Goal: Register for event/course

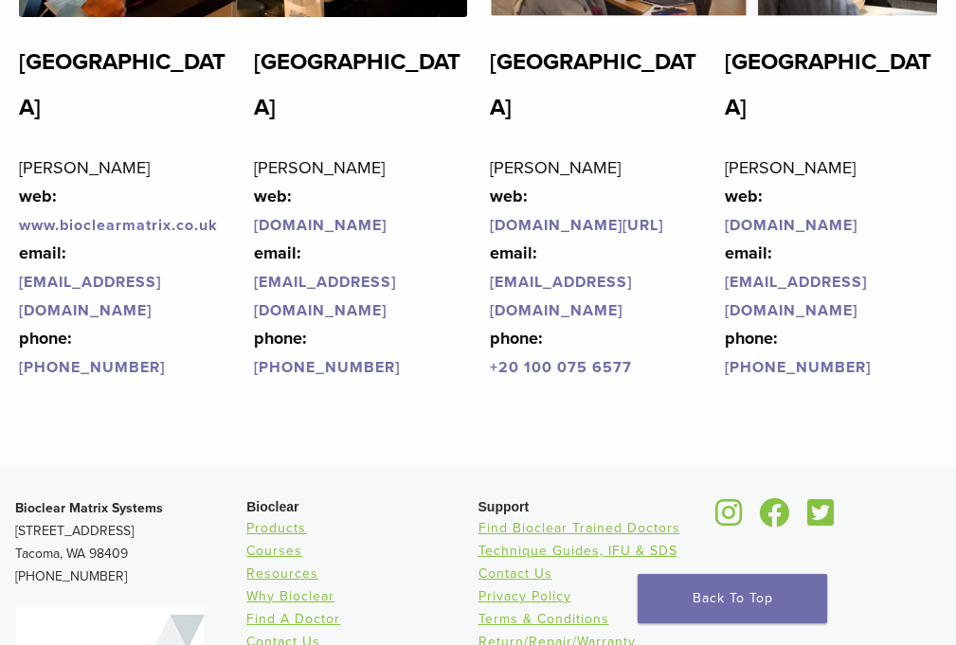
scroll to position [4644, 0]
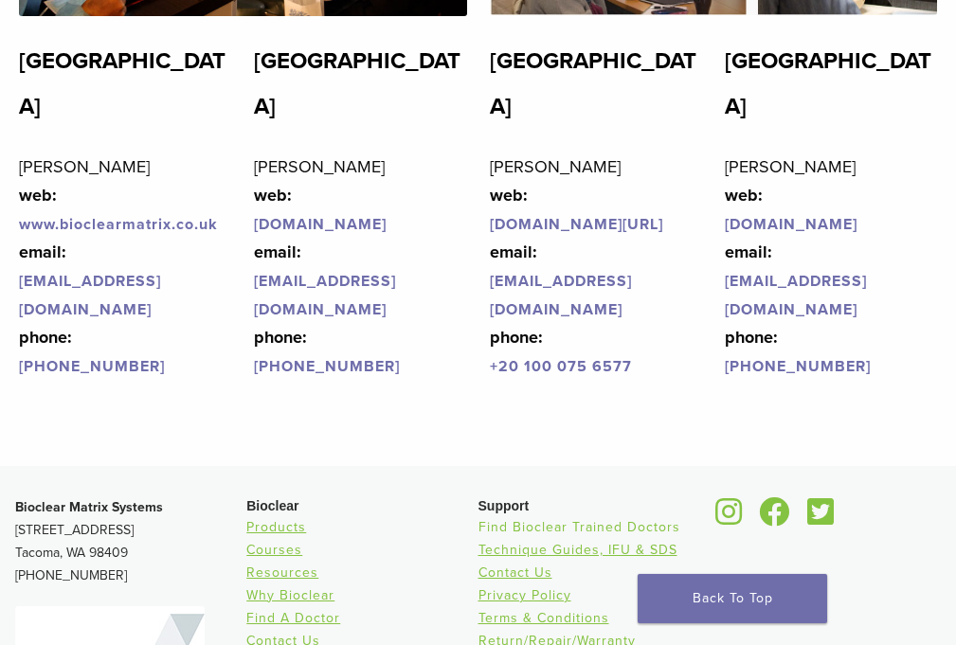
click at [518, 519] on link "Find Bioclear Trained Doctors" at bounding box center [580, 527] width 202 height 16
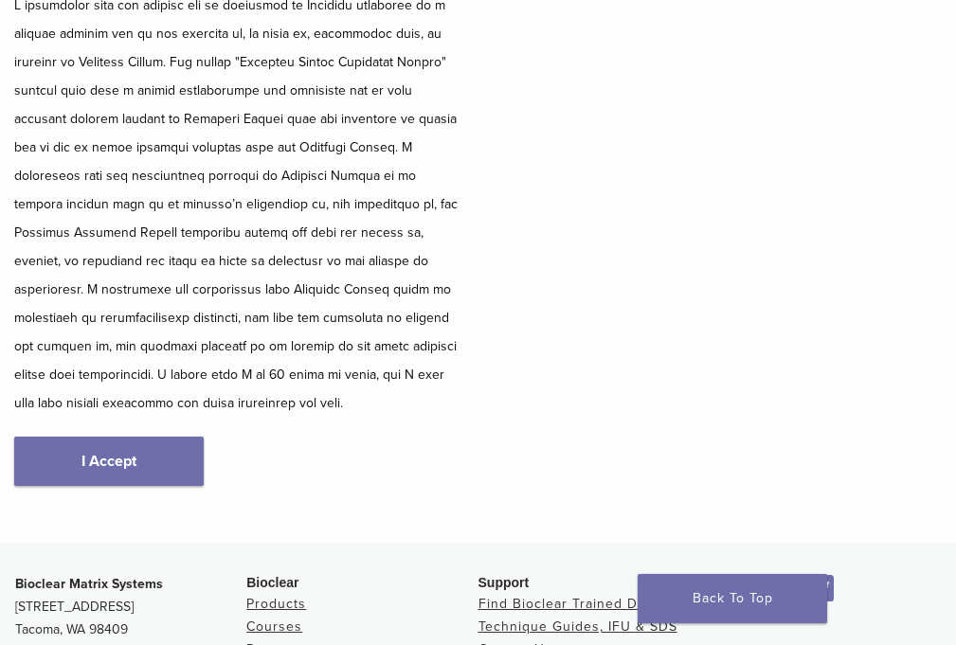
scroll to position [379, 0]
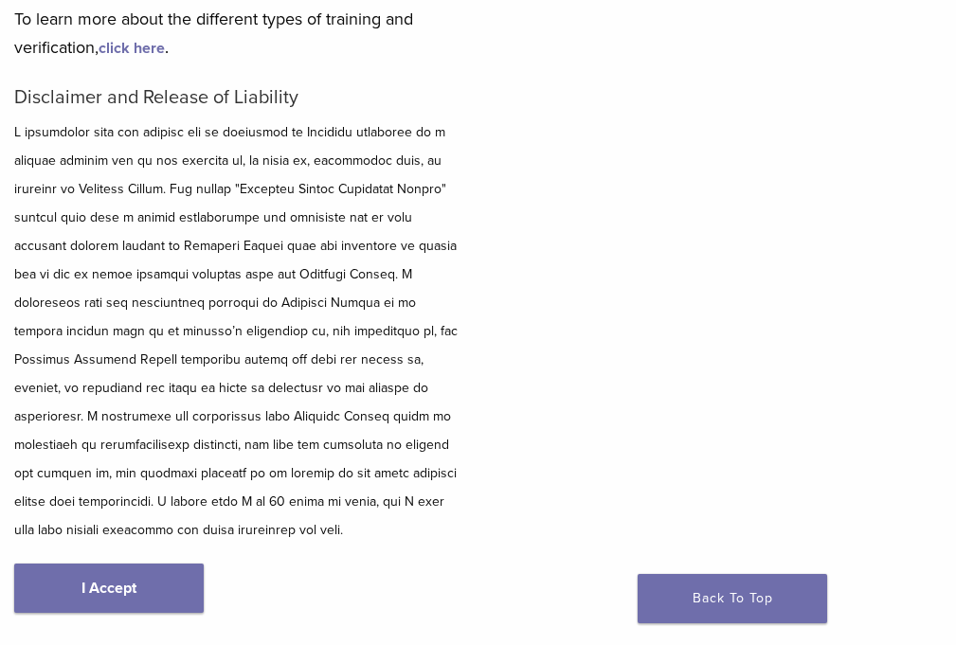
scroll to position [284, 0]
click at [111, 563] on link "I Accept" at bounding box center [109, 587] width 190 height 49
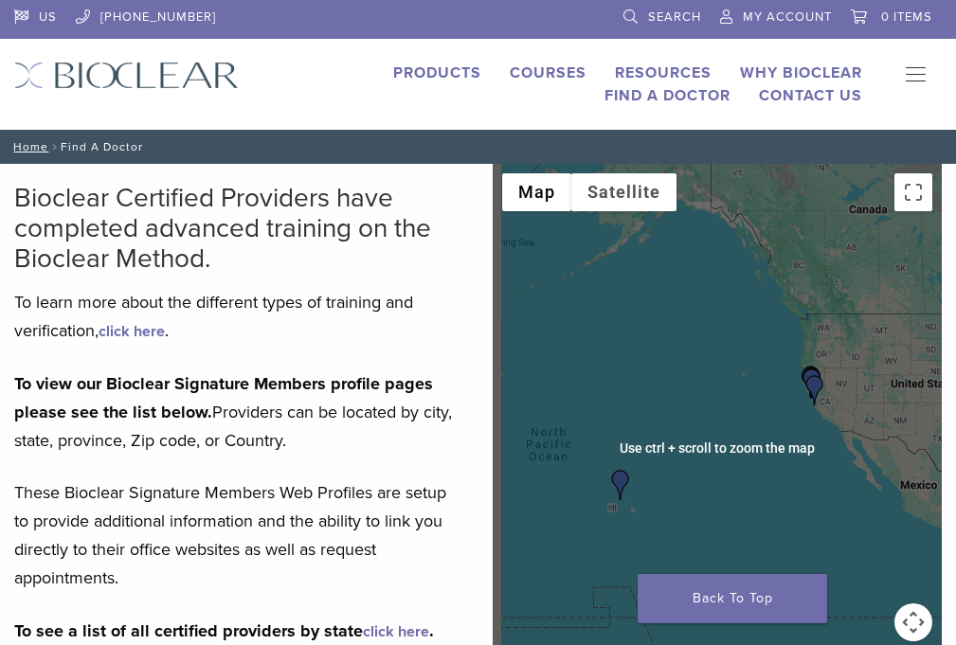
click at [907, 407] on div at bounding box center [718, 448] width 450 height 569
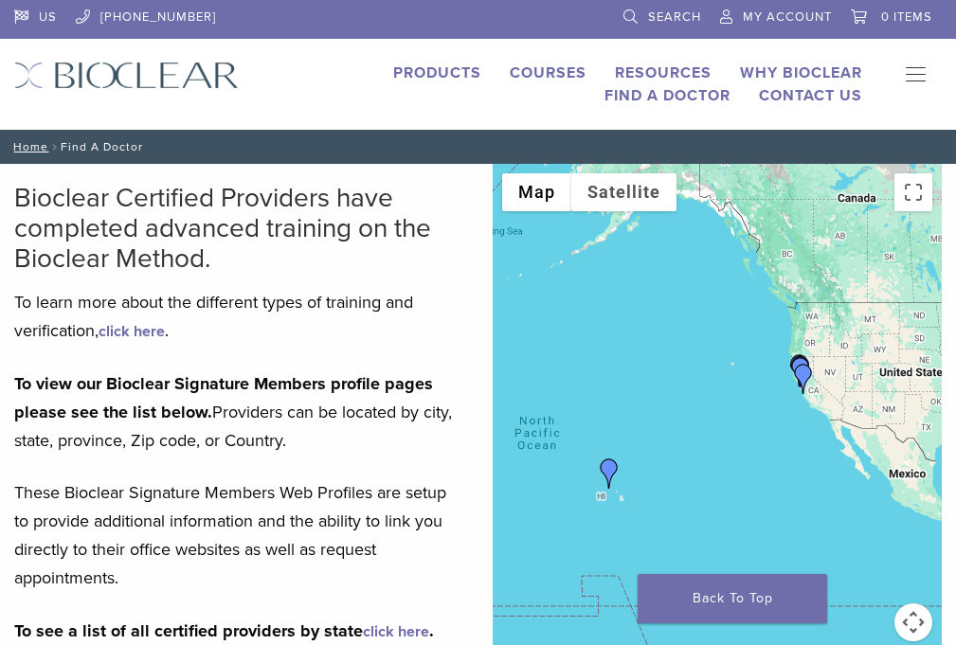
drag, startPoint x: 897, startPoint y: 381, endPoint x: 896, endPoint y: 365, distance: 16.1
click at [819, 365] on img "Dr. Mary Anne Marschik" at bounding box center [804, 379] width 30 height 30
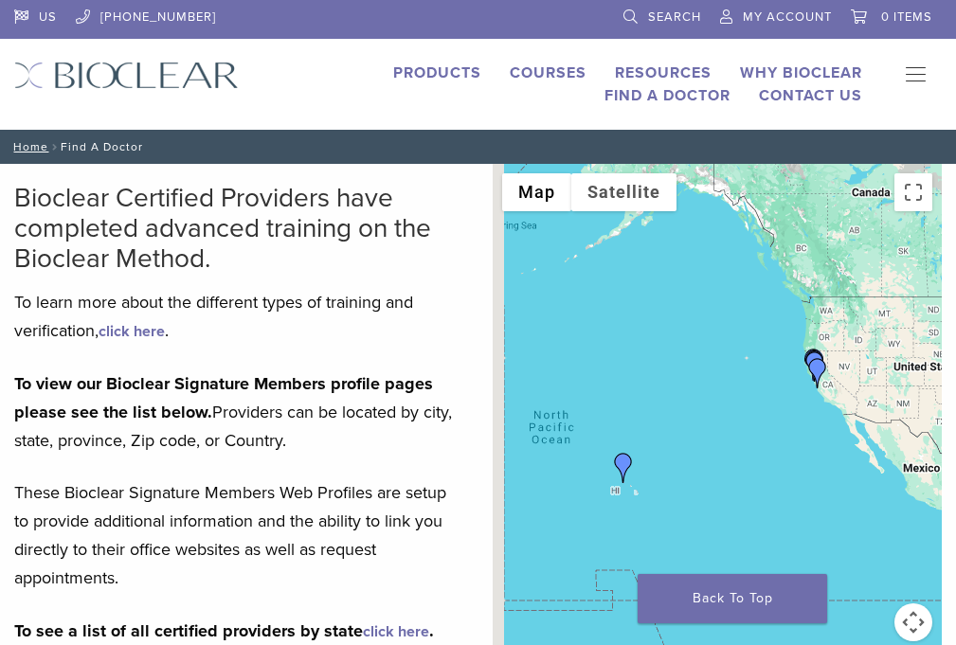
click at [639, 454] on img "Dr. Kris Nip" at bounding box center [623, 468] width 30 height 30
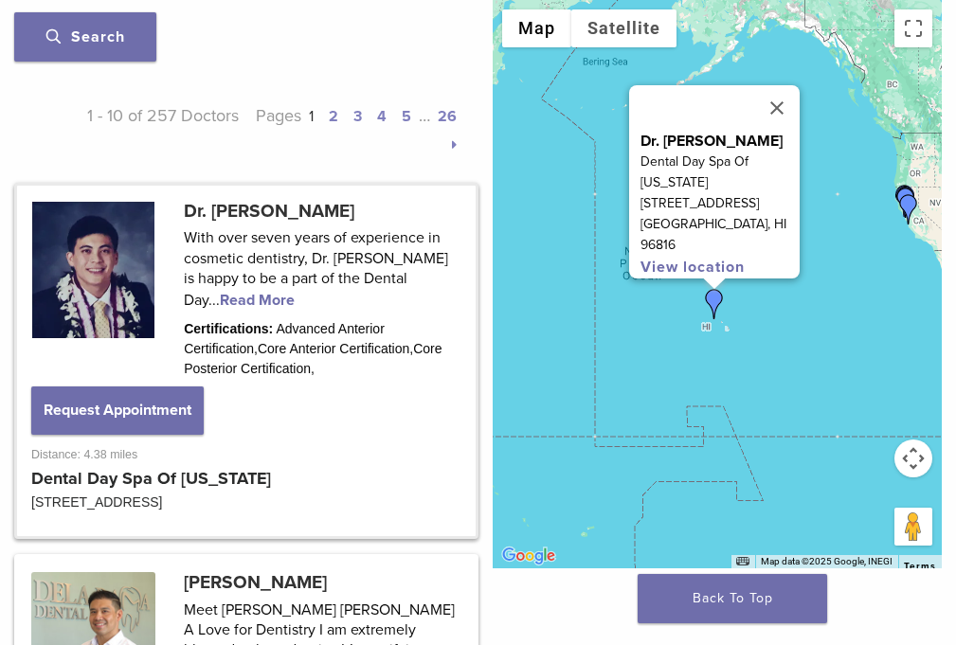
scroll to position [1145, 0]
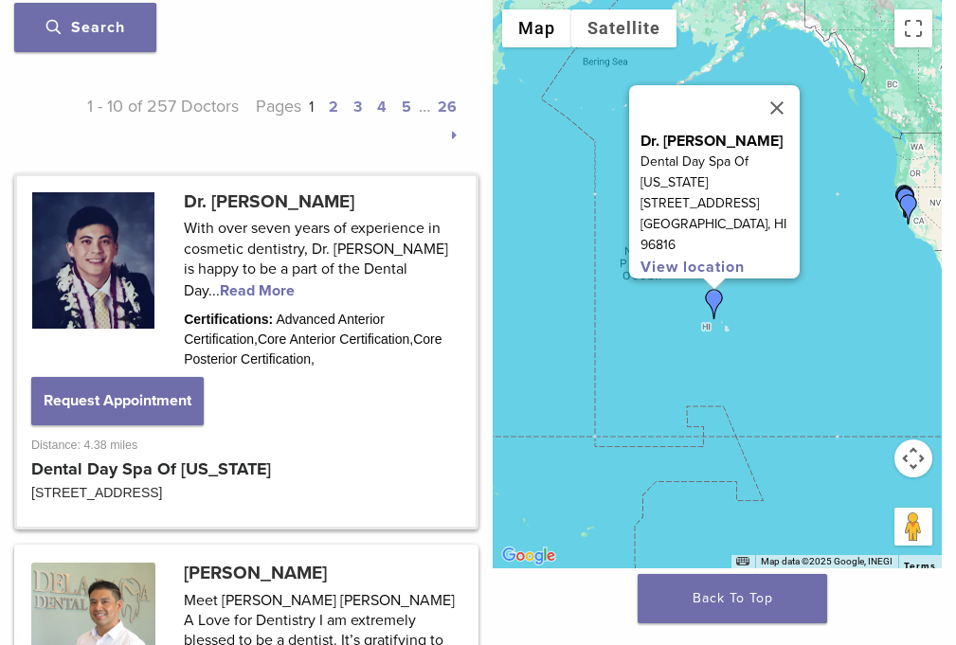
click at [91, 176] on link at bounding box center [246, 351] width 459 height 351
click at [56, 176] on link at bounding box center [246, 351] width 459 height 351
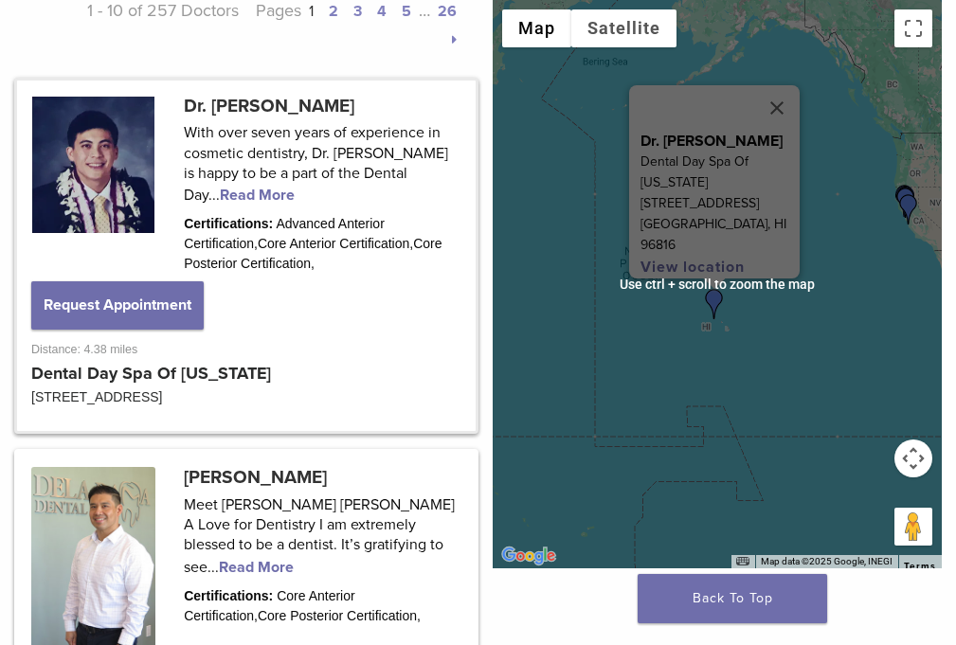
scroll to position [1050, 0]
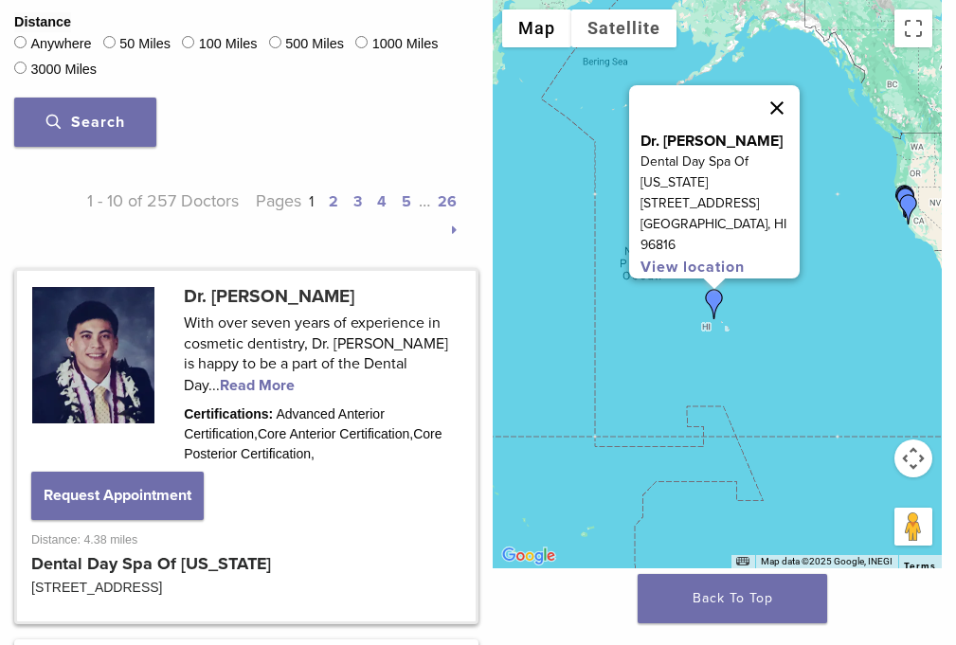
click at [800, 99] on button "Close" at bounding box center [776, 107] width 45 height 45
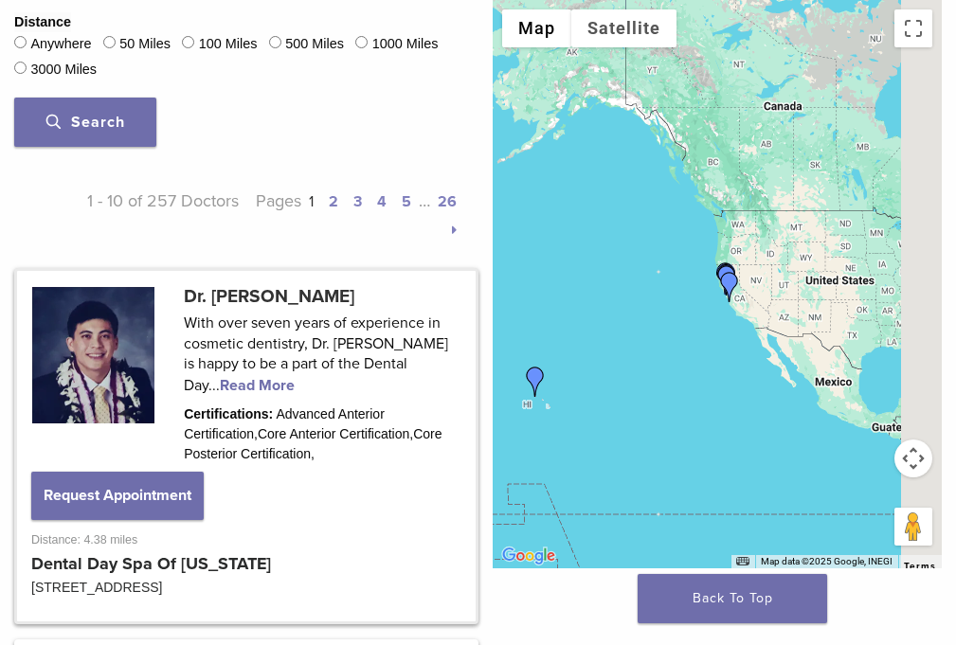
drag, startPoint x: 852, startPoint y: 274, endPoint x: 665, endPoint y: 354, distance: 203.4
click at [665, 354] on div at bounding box center [718, 284] width 450 height 569
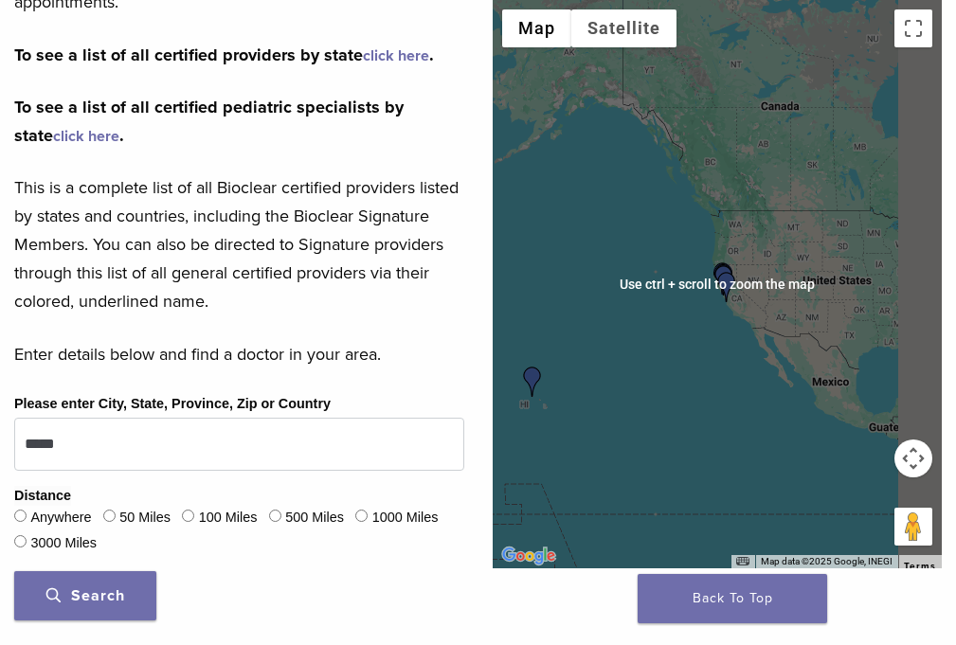
click at [742, 278] on img "Dr. Mary Anne Marschik" at bounding box center [727, 287] width 30 height 30
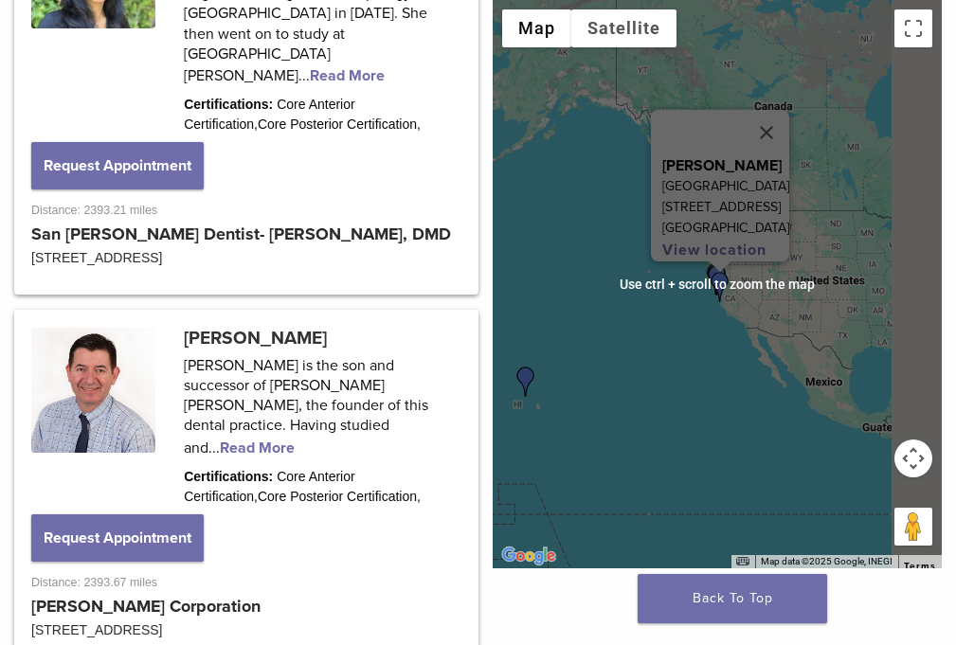
scroll to position [3315, 0]
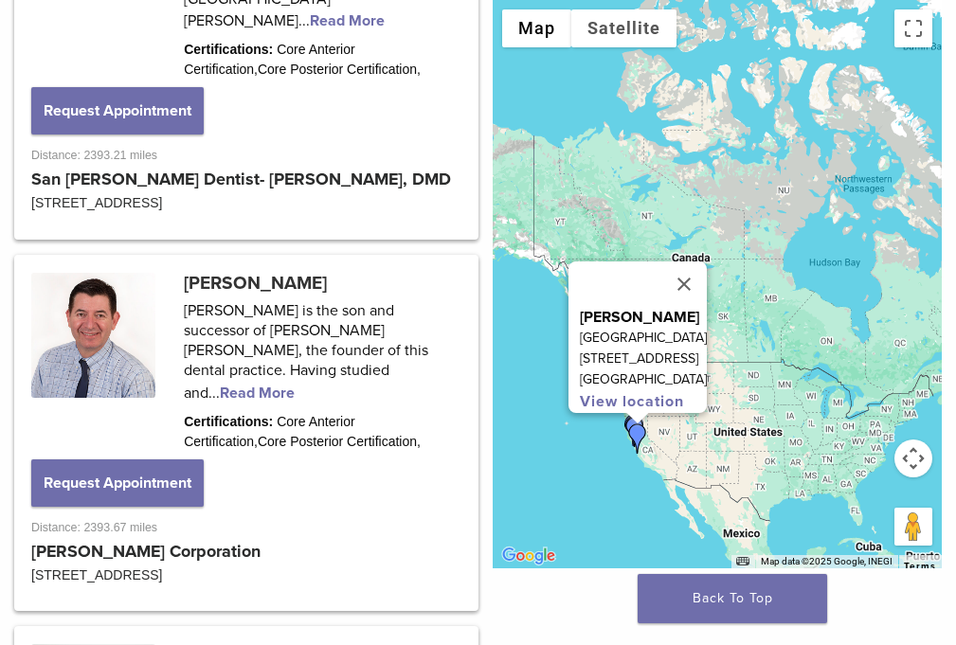
drag, startPoint x: 744, startPoint y: 117, endPoint x: 693, endPoint y: 254, distance: 146.6
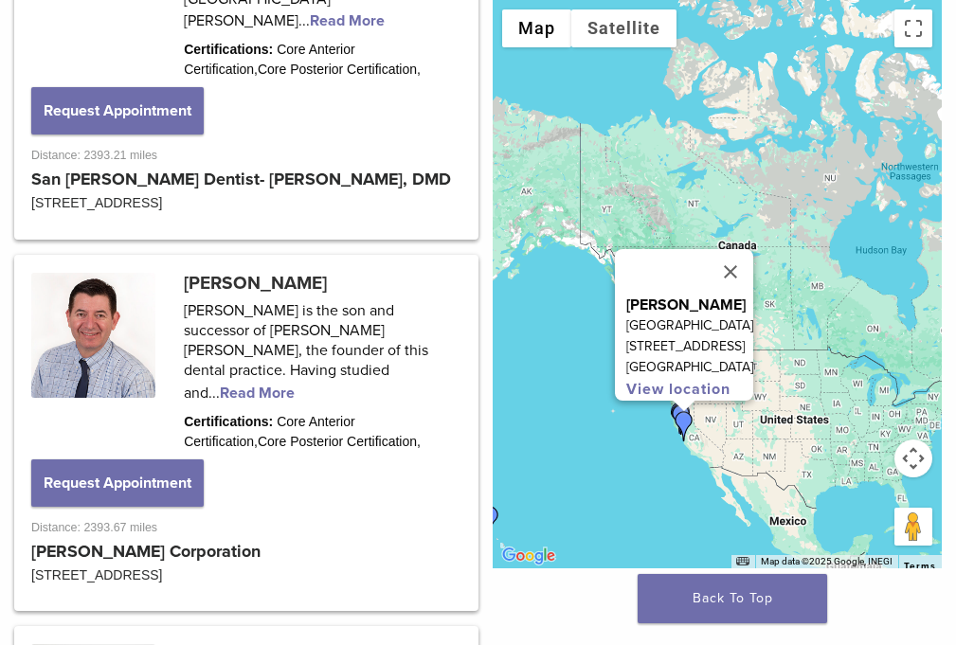
drag, startPoint x: 735, startPoint y: 118, endPoint x: 745, endPoint y: 154, distance: 37.2
click at [745, 154] on div "Dr. Mary Anne Marschik Monterey Smile Center 880 Cass Street, Suite 207 Montere…" at bounding box center [718, 284] width 450 height 569
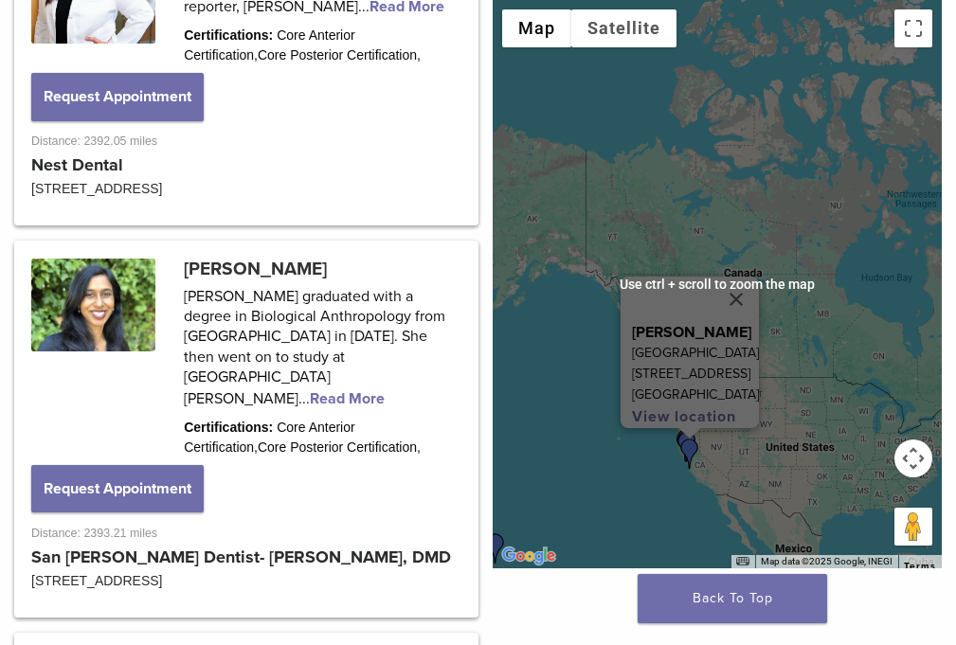
scroll to position [2936, 0]
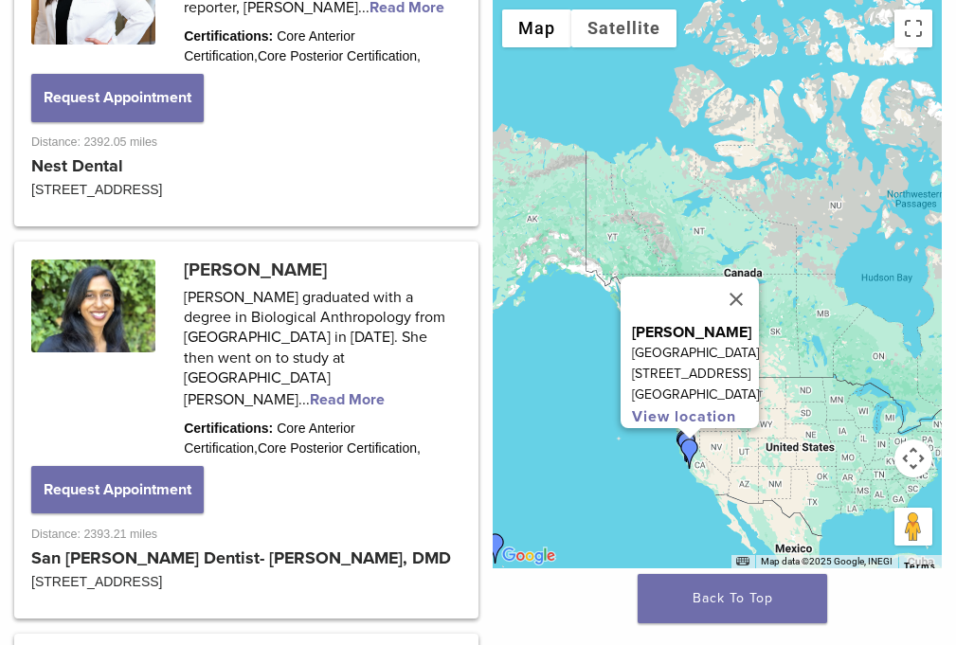
click at [705, 447] on img "Dr. Mary Anne Marschik" at bounding box center [690, 454] width 30 height 30
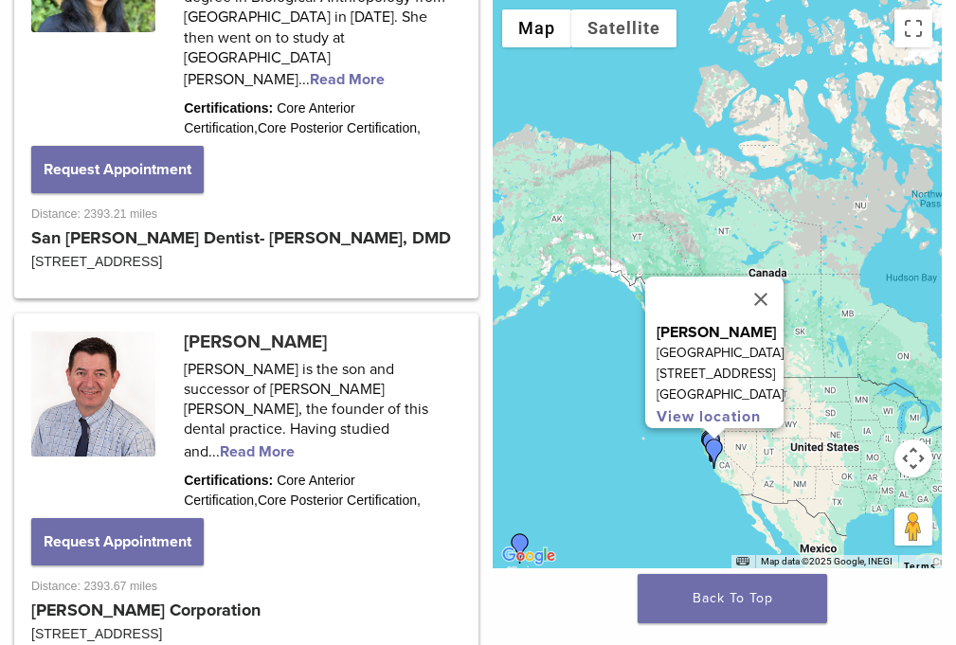
scroll to position [3315, 0]
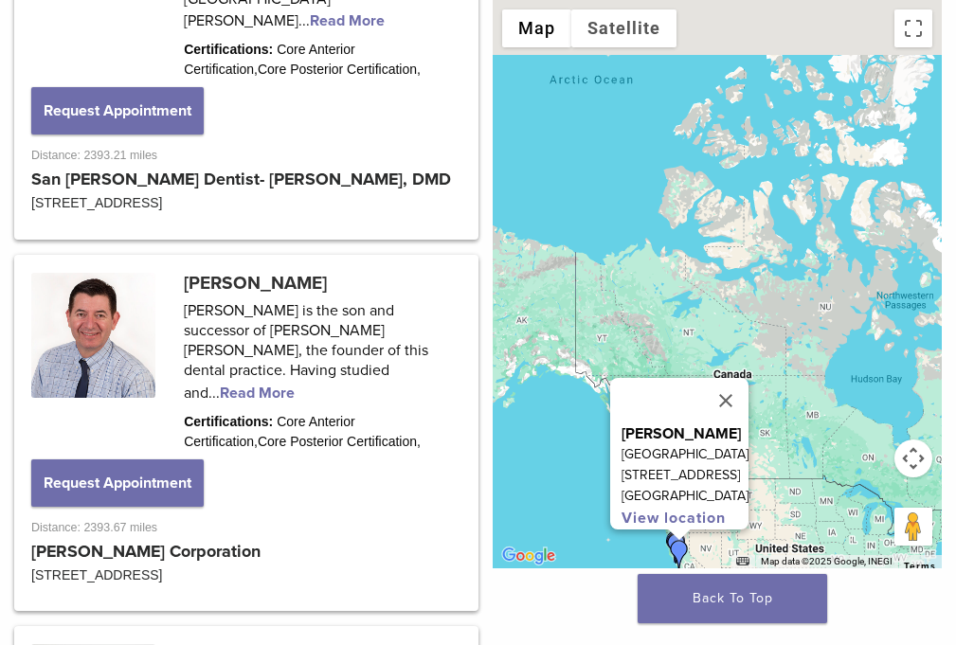
drag, startPoint x: 735, startPoint y: 184, endPoint x: 684, endPoint y: 340, distance: 164.5
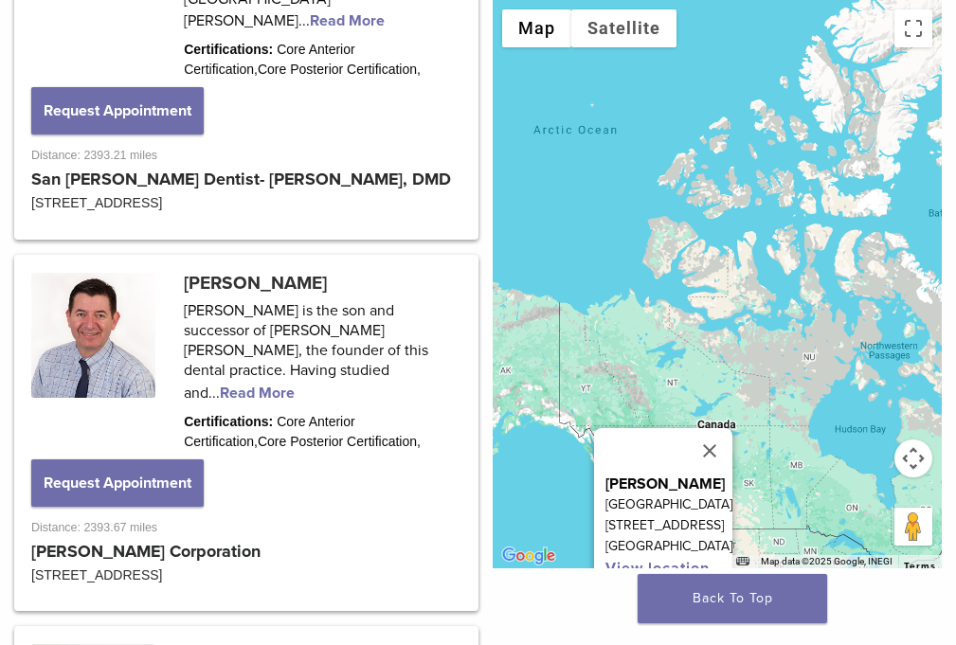
drag, startPoint x: 848, startPoint y: -23, endPoint x: 857, endPoint y: -73, distance: 51.0
click at [733, 428] on button "Close" at bounding box center [709, 450] width 45 height 45
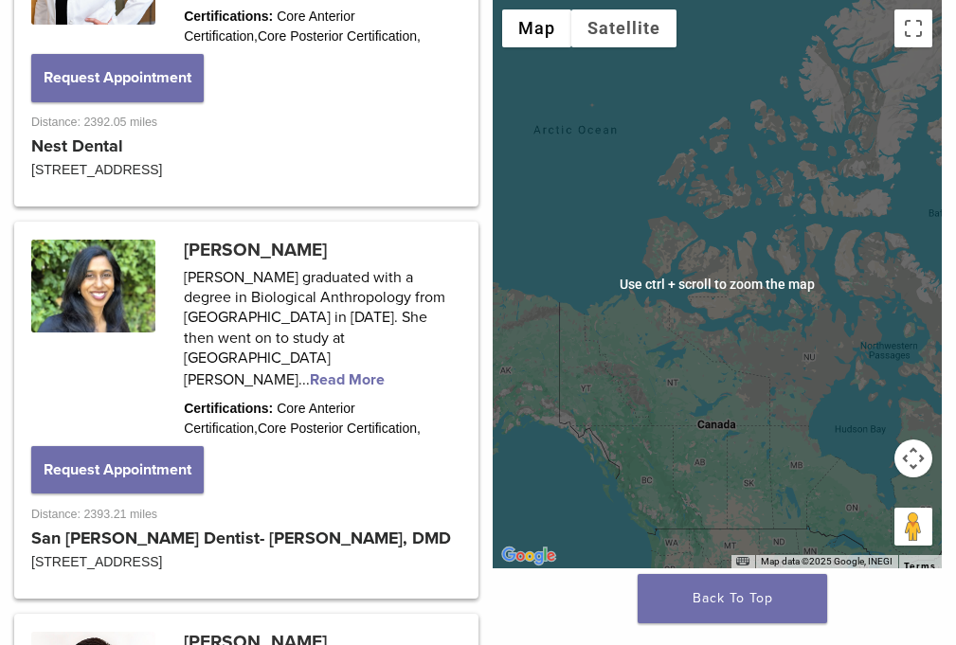
scroll to position [2936, 0]
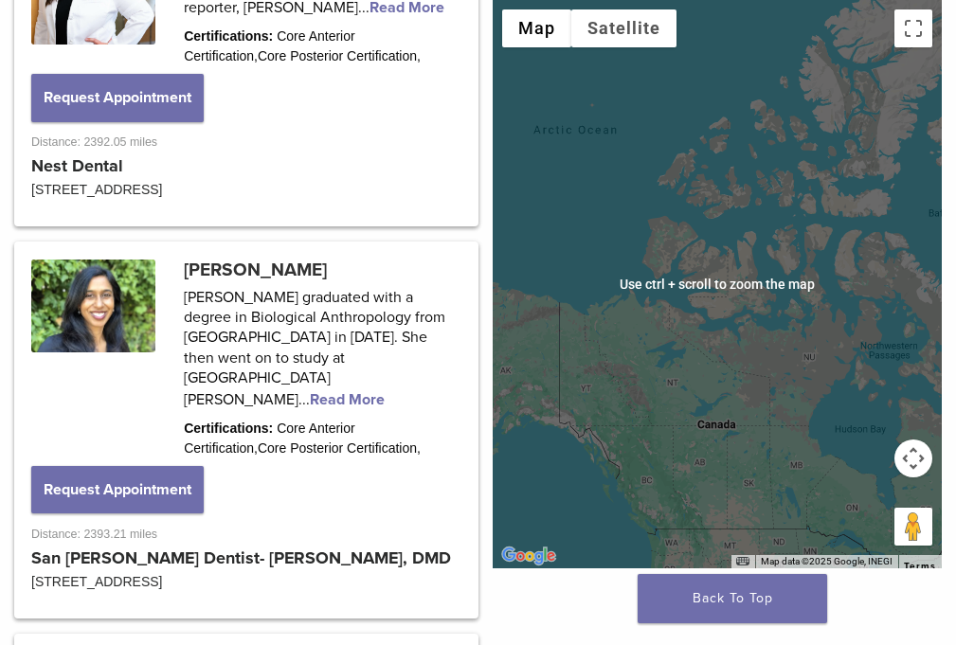
click at [912, 448] on button "Map camera controls" at bounding box center [914, 459] width 38 height 38
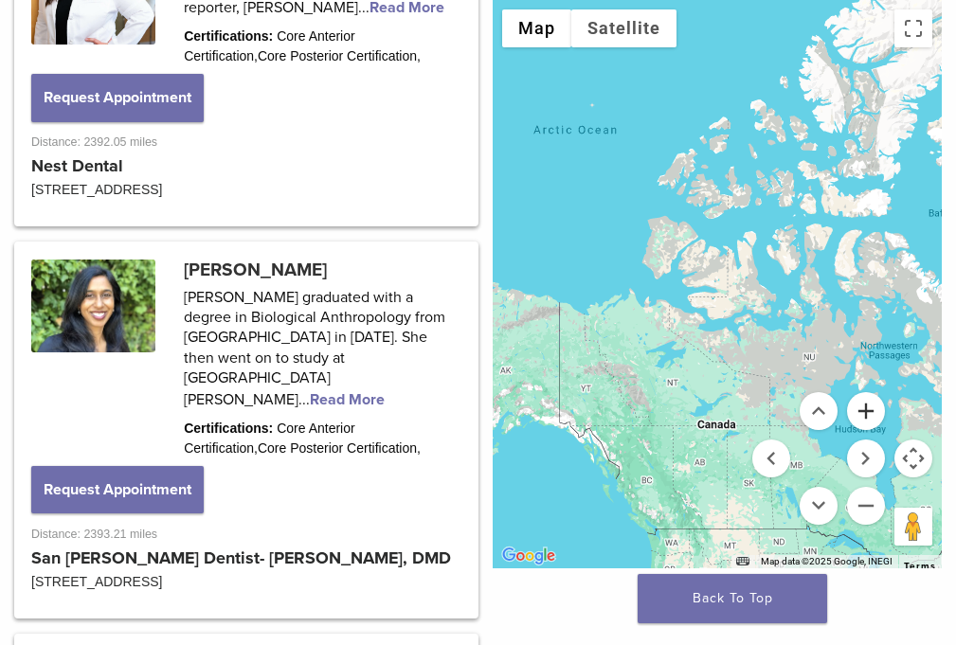
click at [871, 414] on button "Zoom in" at bounding box center [866, 411] width 38 height 38
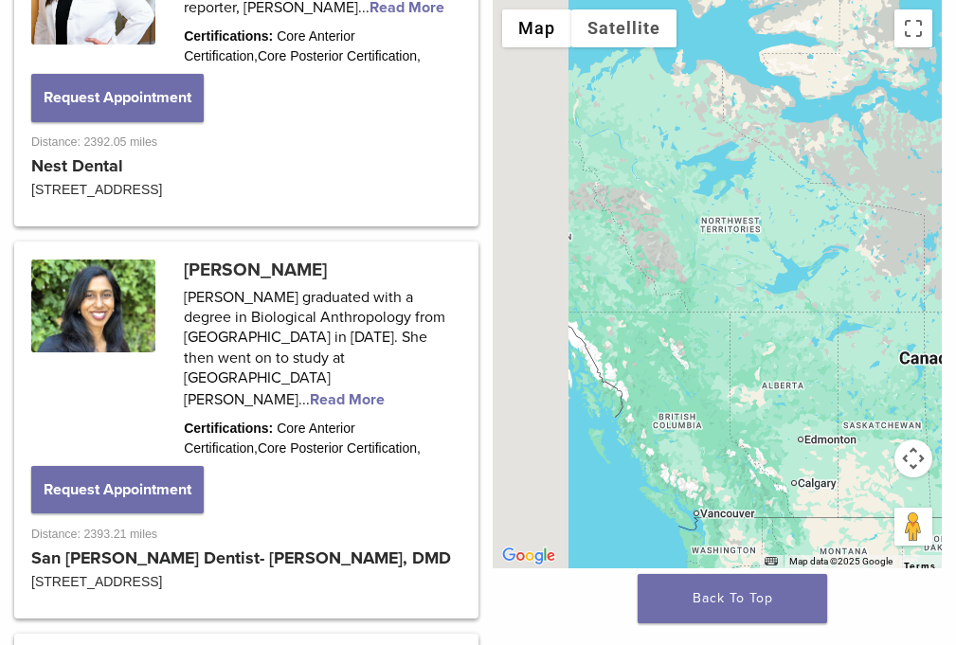
drag, startPoint x: 741, startPoint y: 413, endPoint x: 842, endPoint y: 153, distance: 279.3
click at [842, 153] on div at bounding box center [718, 284] width 450 height 569
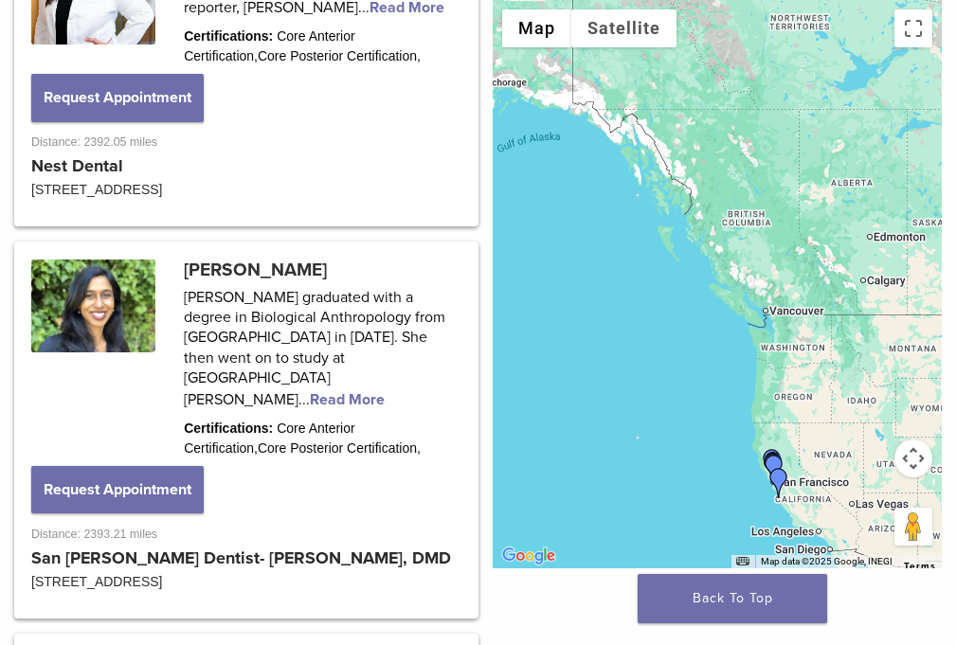
drag, startPoint x: 745, startPoint y: 393, endPoint x: 818, endPoint y: 172, distance: 233.5
click at [818, 172] on div at bounding box center [718, 284] width 450 height 569
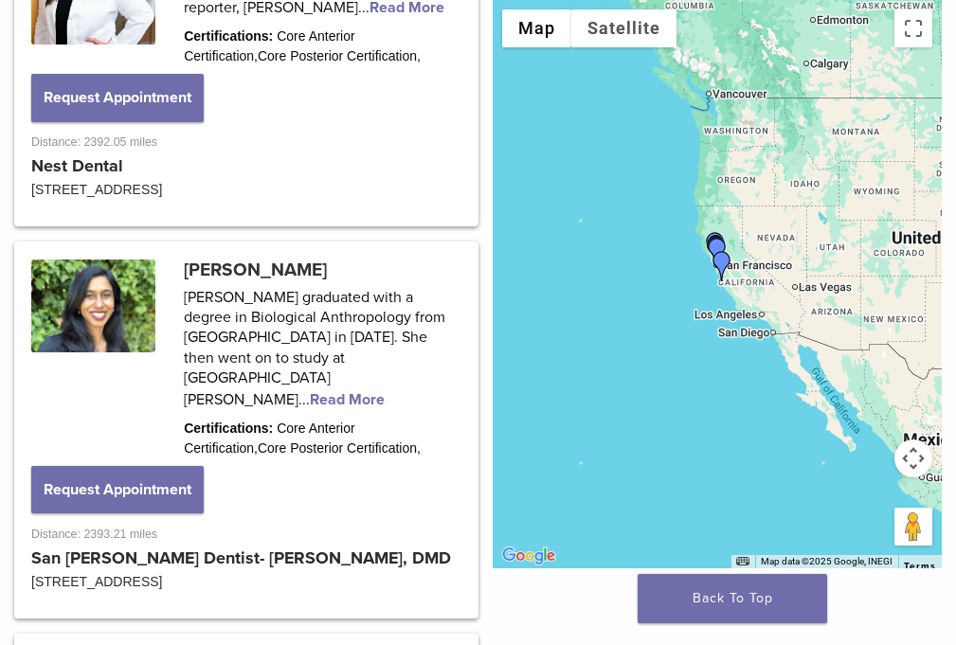
drag, startPoint x: 794, startPoint y: 429, endPoint x: 724, endPoint y: 239, distance: 203.0
click at [734, 240] on div at bounding box center [718, 284] width 450 height 569
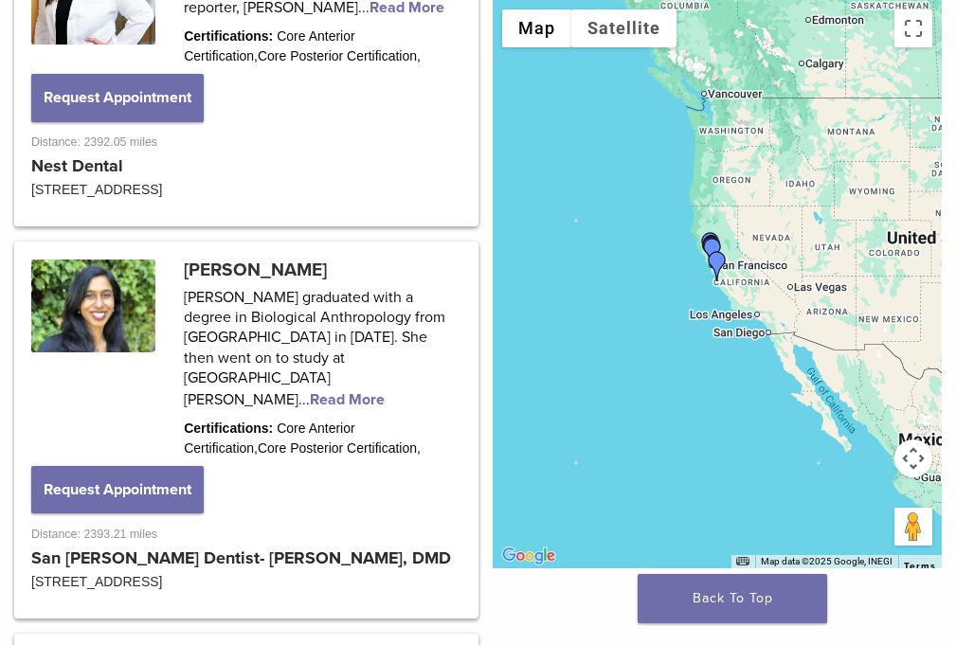
click at [853, 360] on div at bounding box center [718, 284] width 450 height 569
click at [792, 290] on div at bounding box center [718, 284] width 450 height 569
click at [915, 448] on button "Map camera controls" at bounding box center [914, 459] width 38 height 38
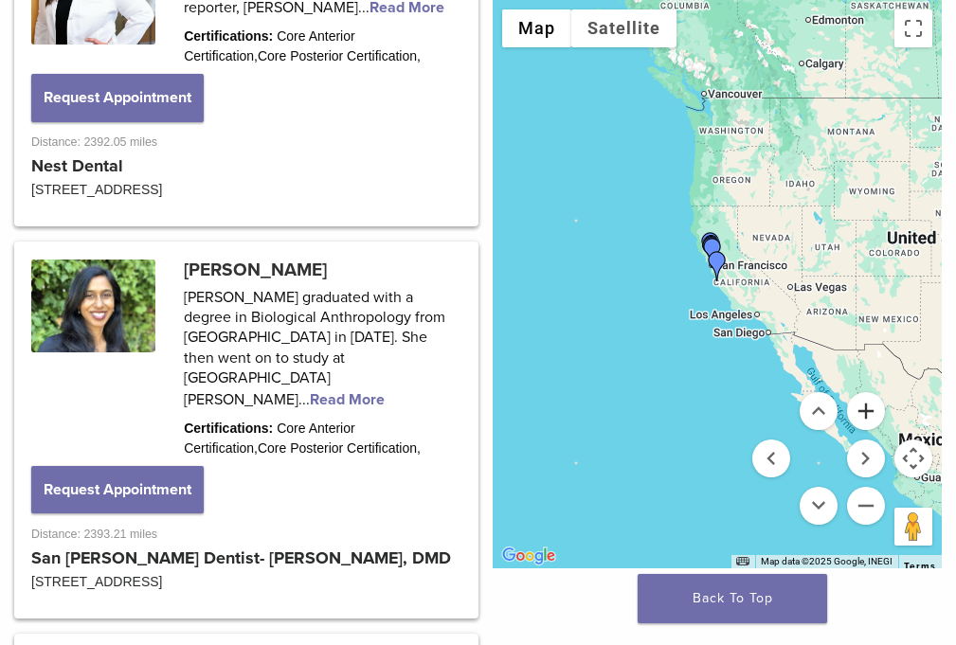
click at [860, 418] on button "Zoom in" at bounding box center [866, 411] width 38 height 38
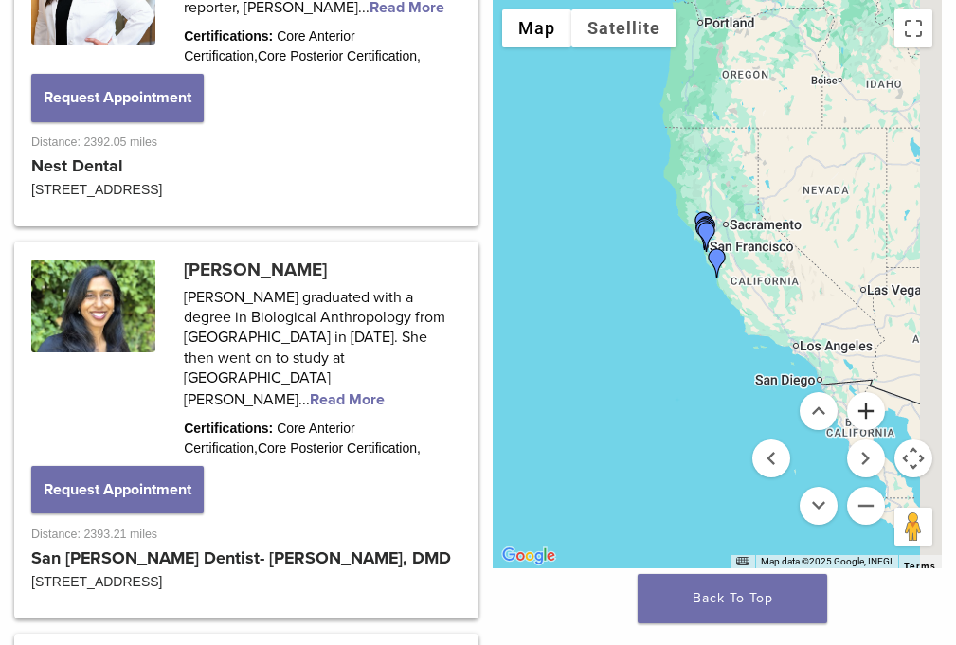
click at [860, 418] on button "Zoom in" at bounding box center [866, 411] width 38 height 38
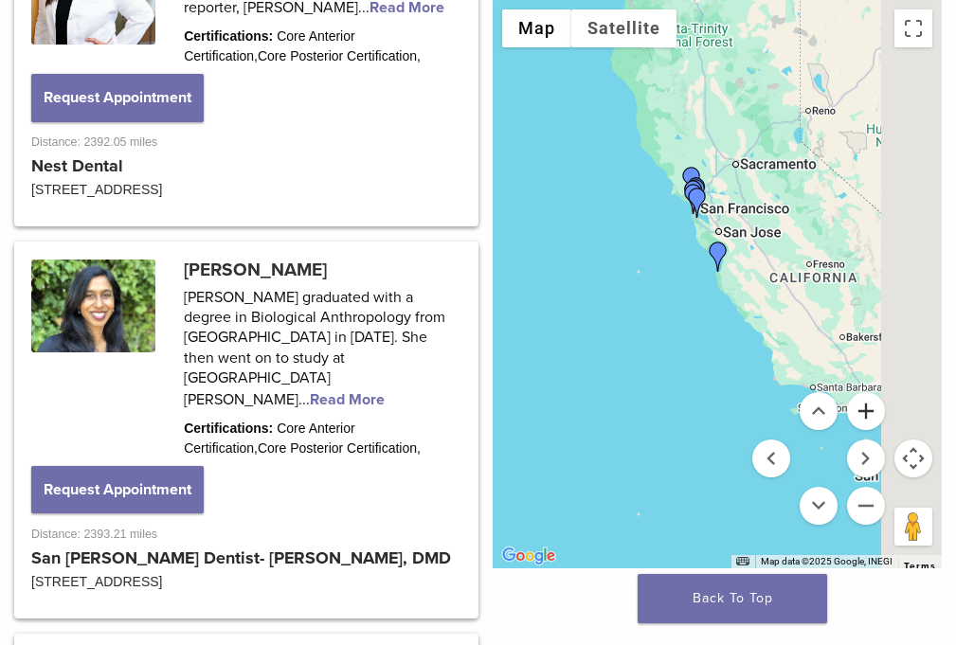
click at [860, 418] on button "Zoom in" at bounding box center [866, 411] width 38 height 38
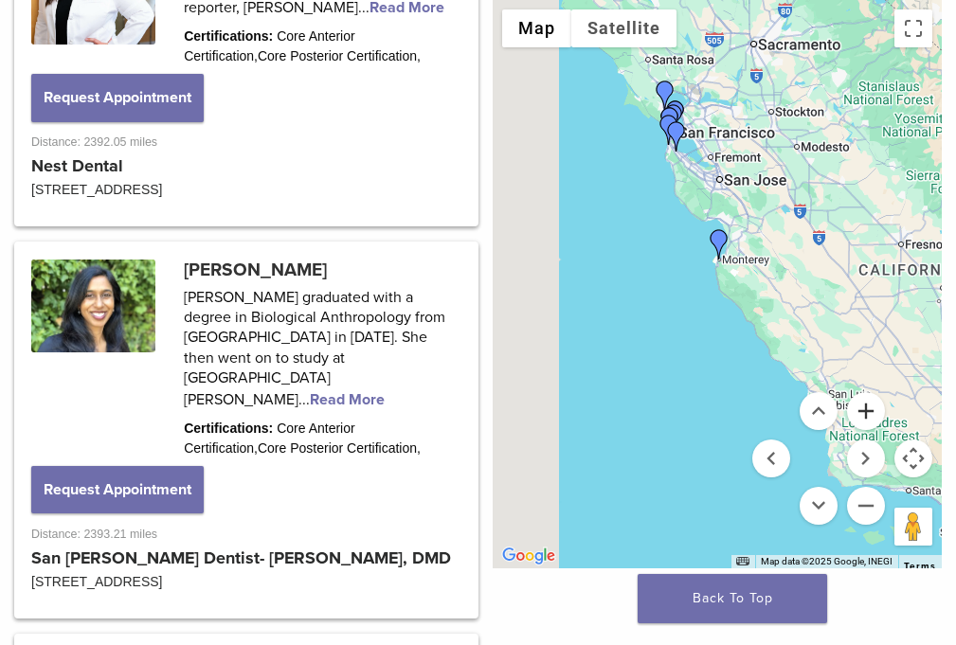
click at [860, 418] on button "Zoom in" at bounding box center [866, 411] width 38 height 38
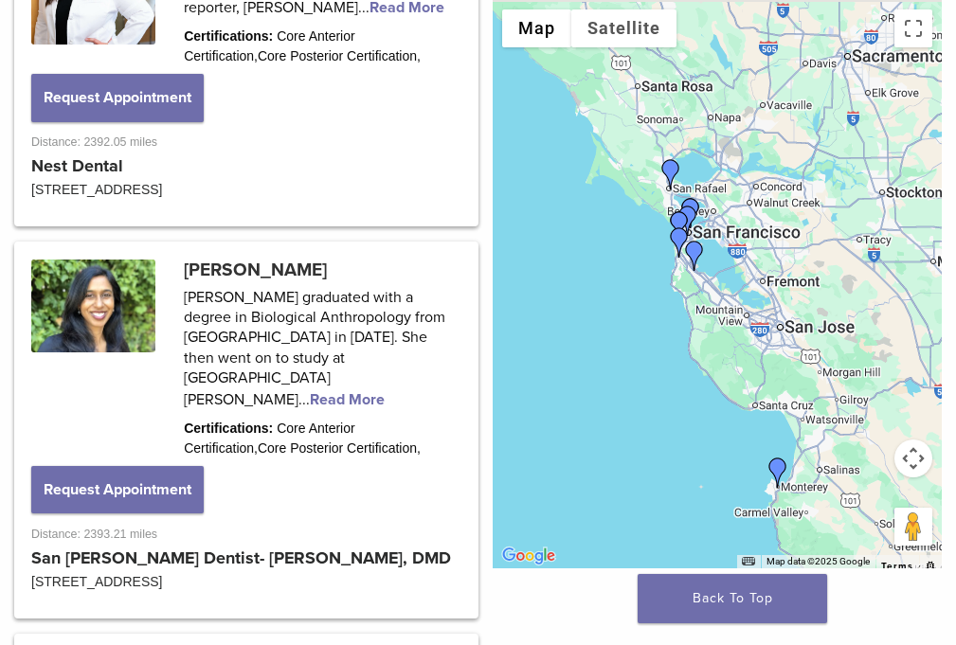
drag, startPoint x: 702, startPoint y: 210, endPoint x: 759, endPoint y: 466, distance: 262.1
click at [759, 466] on div at bounding box center [718, 284] width 450 height 569
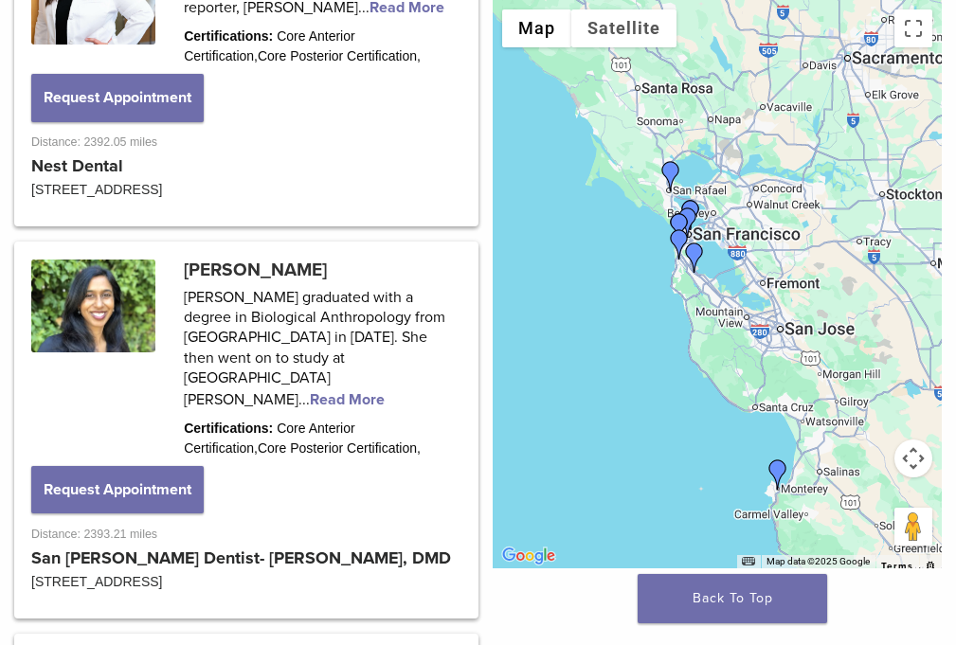
click at [915, 447] on button "Map camera controls" at bounding box center [914, 459] width 38 height 38
click at [868, 417] on button "Zoom in" at bounding box center [866, 411] width 38 height 38
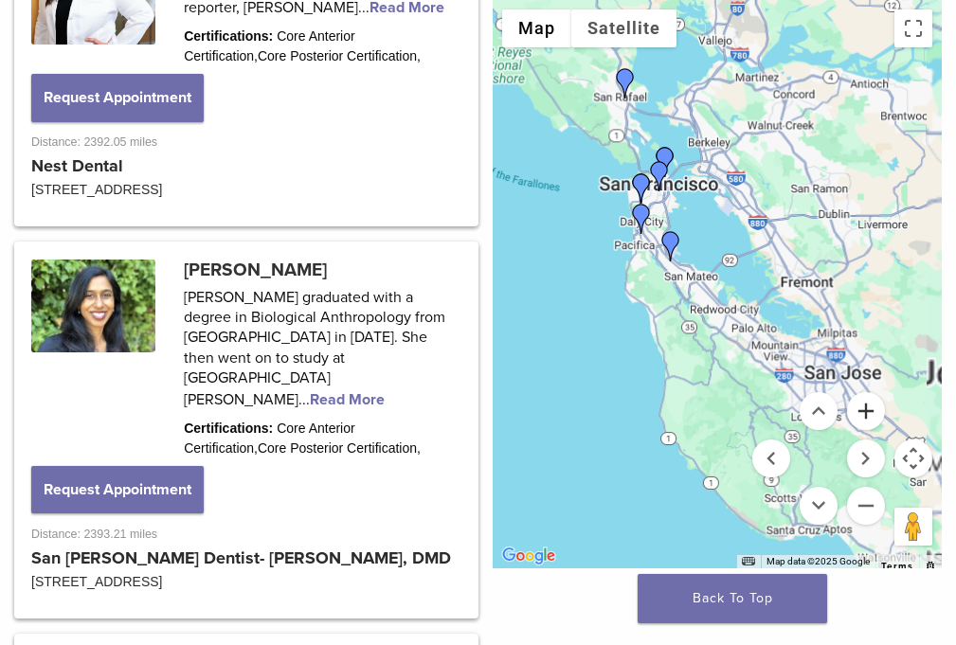
click at [868, 417] on button "Zoom in" at bounding box center [866, 411] width 38 height 38
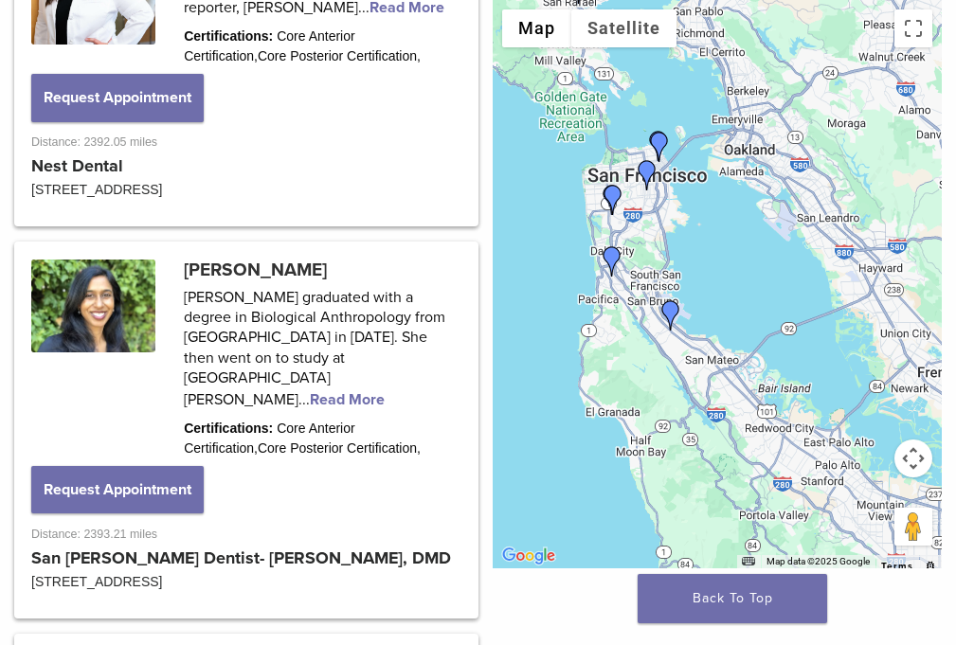
drag, startPoint x: 764, startPoint y: 306, endPoint x: 813, endPoint y: 403, distance: 108.5
click at [813, 403] on div at bounding box center [718, 284] width 450 height 569
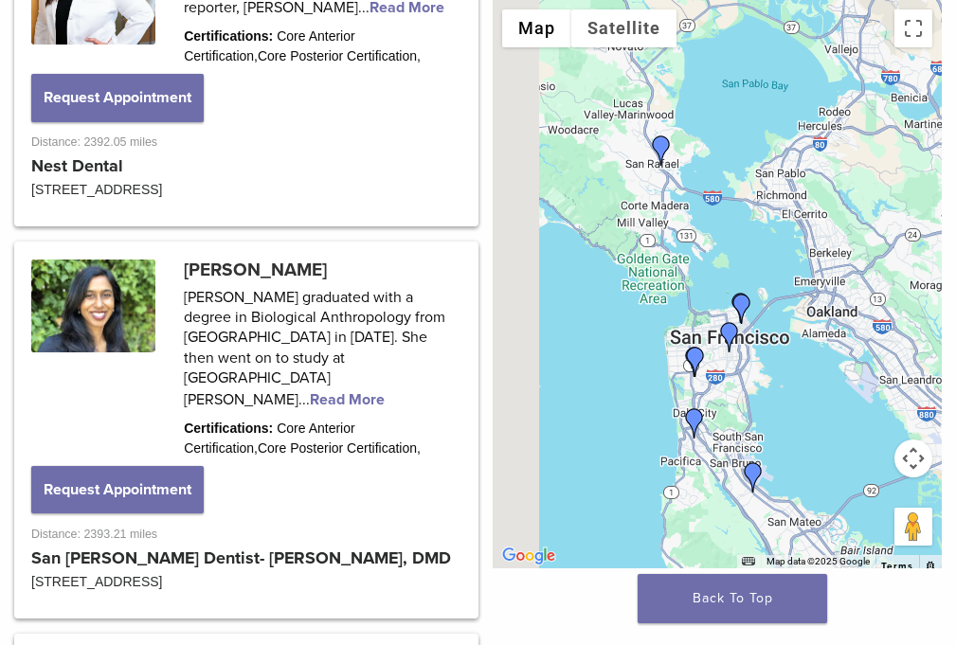
drag, startPoint x: 831, startPoint y: 204, endPoint x: 911, endPoint y: 368, distance: 182.3
click at [911, 368] on div at bounding box center [718, 284] width 450 height 569
click at [914, 450] on button "Map camera controls" at bounding box center [914, 459] width 38 height 38
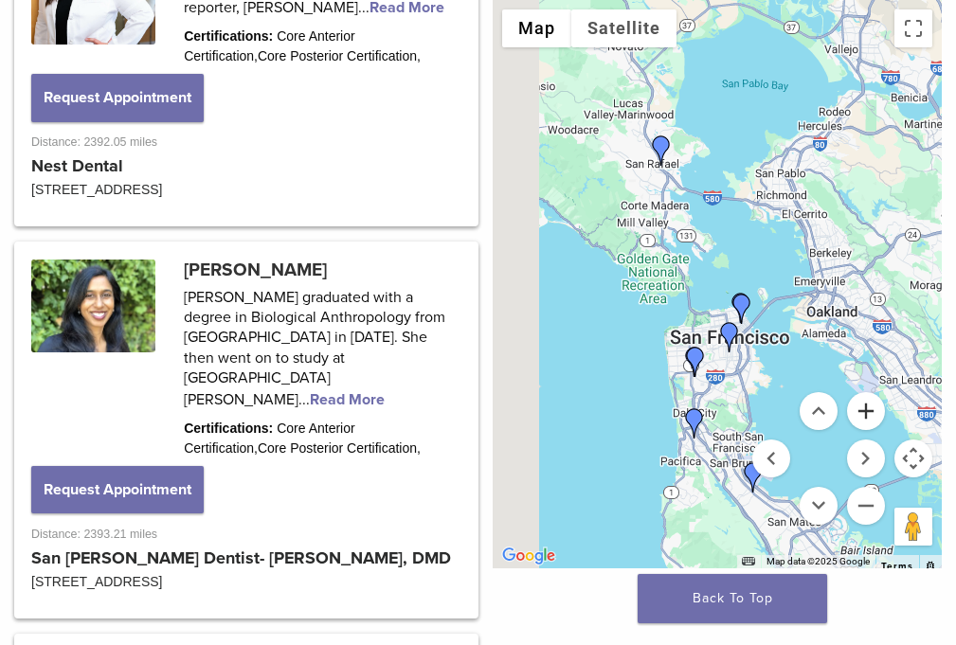
click at [871, 420] on button "Zoom in" at bounding box center [866, 411] width 38 height 38
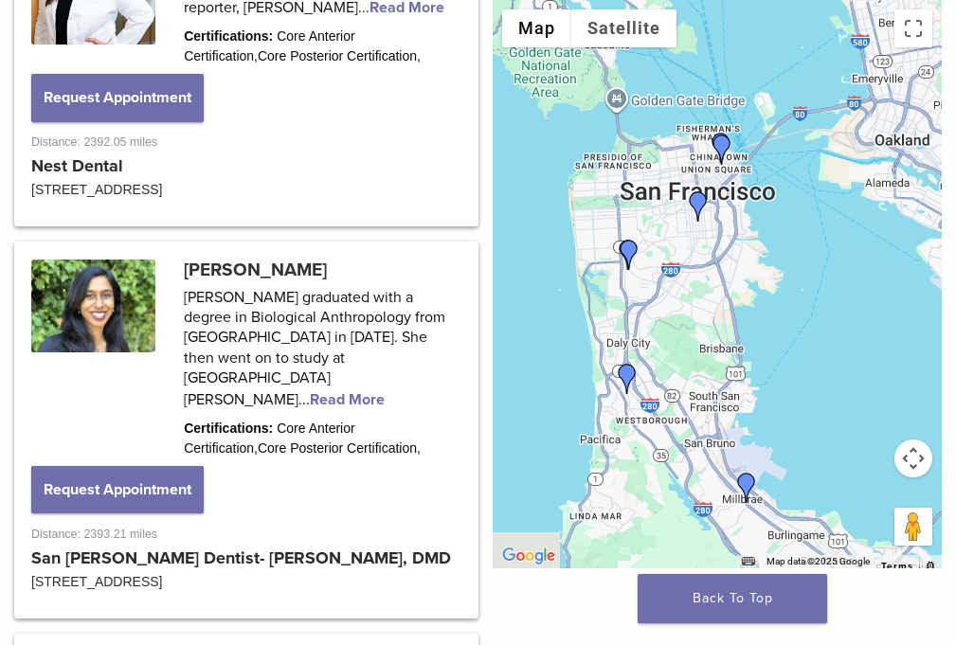
drag, startPoint x: 852, startPoint y: 356, endPoint x: 809, endPoint y: 150, distance: 211.0
click at [737, 150] on img "Dr. Maryam Tabor" at bounding box center [722, 150] width 30 height 30
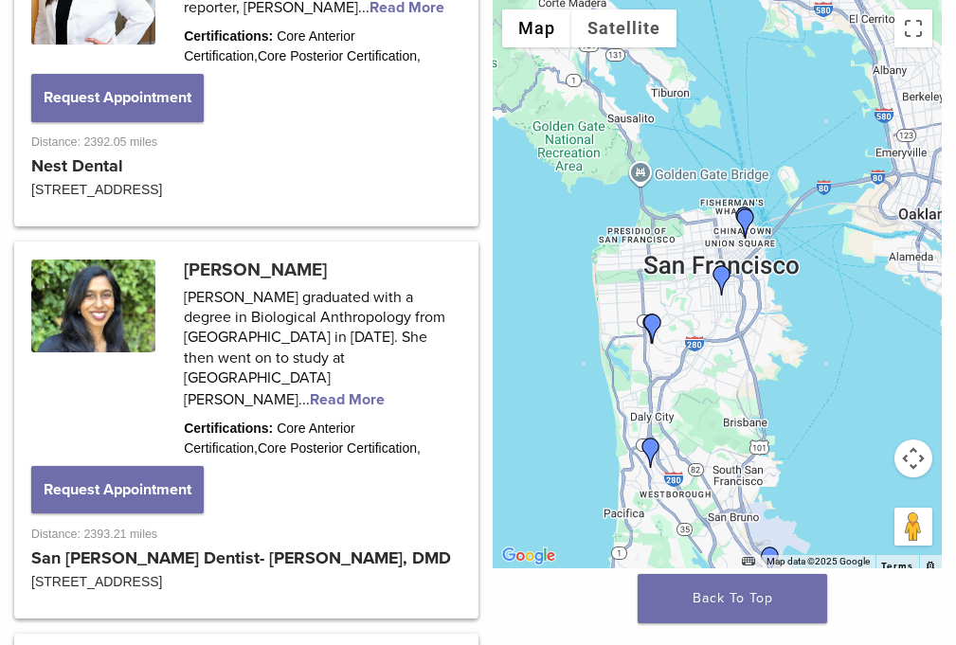
drag, startPoint x: 784, startPoint y: 233, endPoint x: 808, endPoint y: 315, distance: 85.2
click at [808, 315] on div at bounding box center [718, 284] width 450 height 569
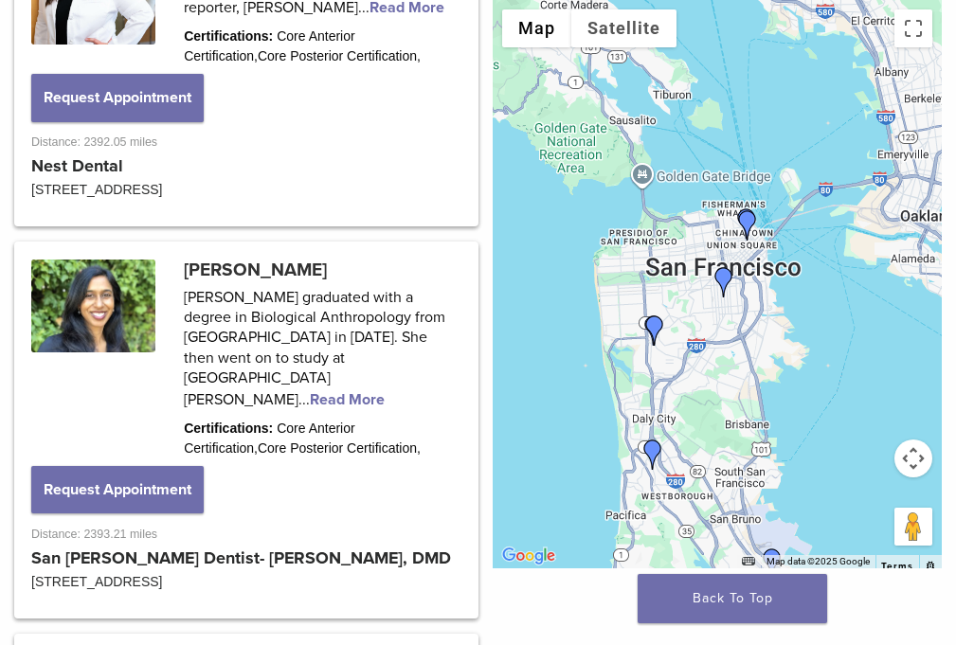
click at [913, 450] on button "Map camera controls" at bounding box center [914, 459] width 38 height 38
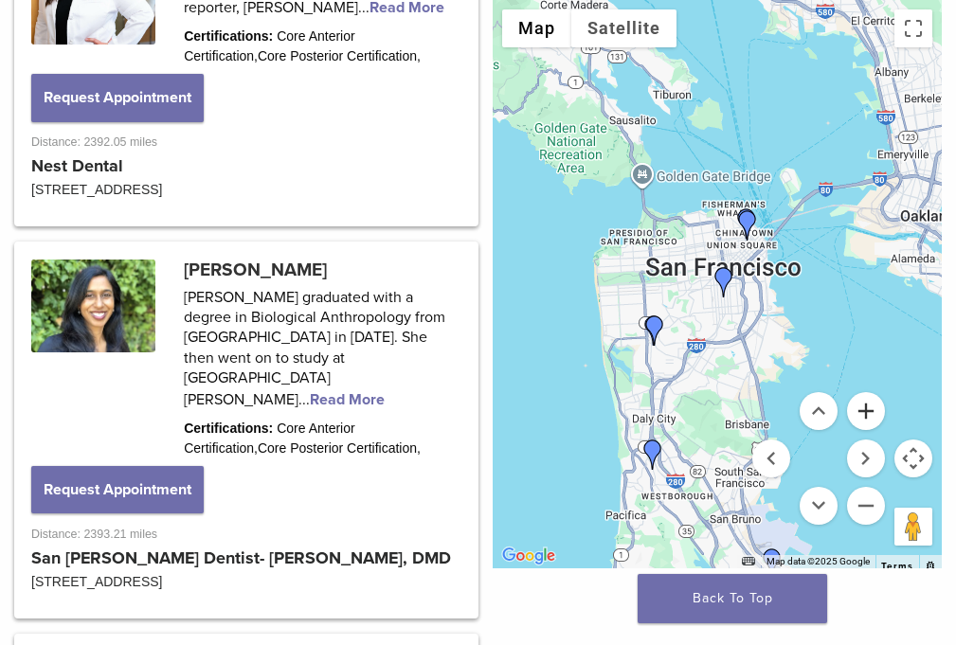
click at [872, 420] on button "Zoom in" at bounding box center [866, 411] width 38 height 38
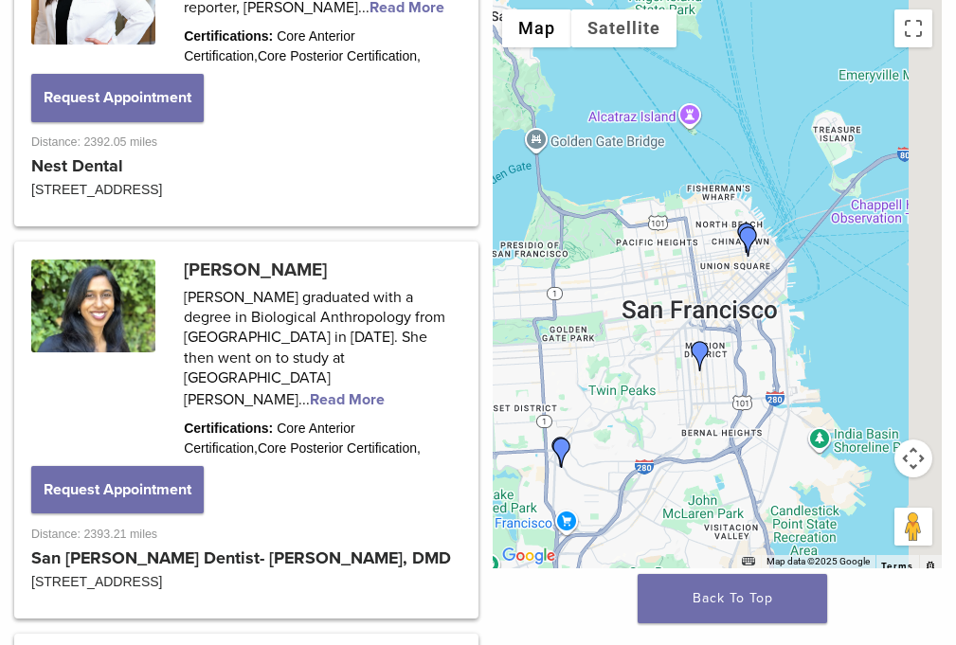
drag, startPoint x: 853, startPoint y: 296, endPoint x: 823, endPoint y: 360, distance: 71.2
click at [823, 360] on div at bounding box center [718, 284] width 450 height 569
click at [909, 443] on button "Map camera controls" at bounding box center [914, 459] width 38 height 38
click at [913, 449] on button "Map camera controls" at bounding box center [914, 459] width 38 height 38
click at [911, 448] on button "Map camera controls" at bounding box center [914, 459] width 38 height 38
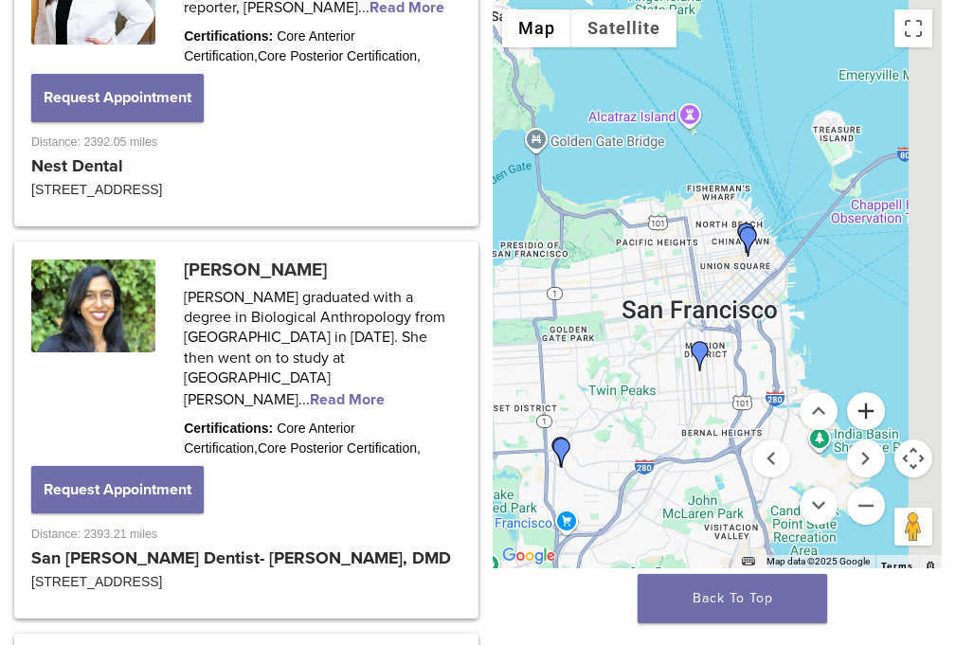
click at [870, 419] on button "Zoom in" at bounding box center [866, 411] width 38 height 38
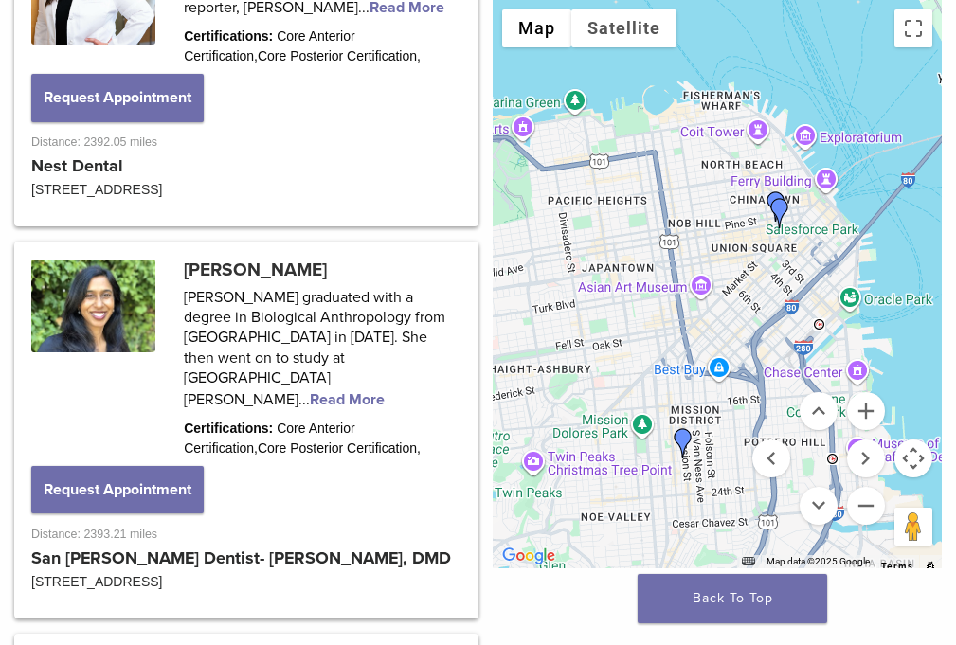
click at [791, 193] on img "Dr. Stanley Siu" at bounding box center [776, 206] width 30 height 30
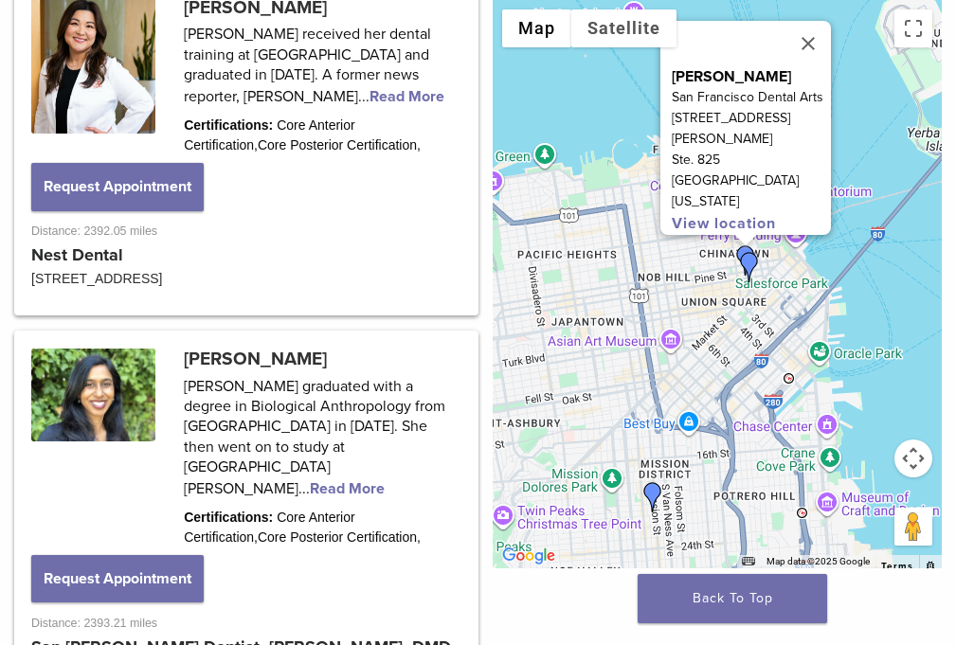
scroll to position [2833, 0]
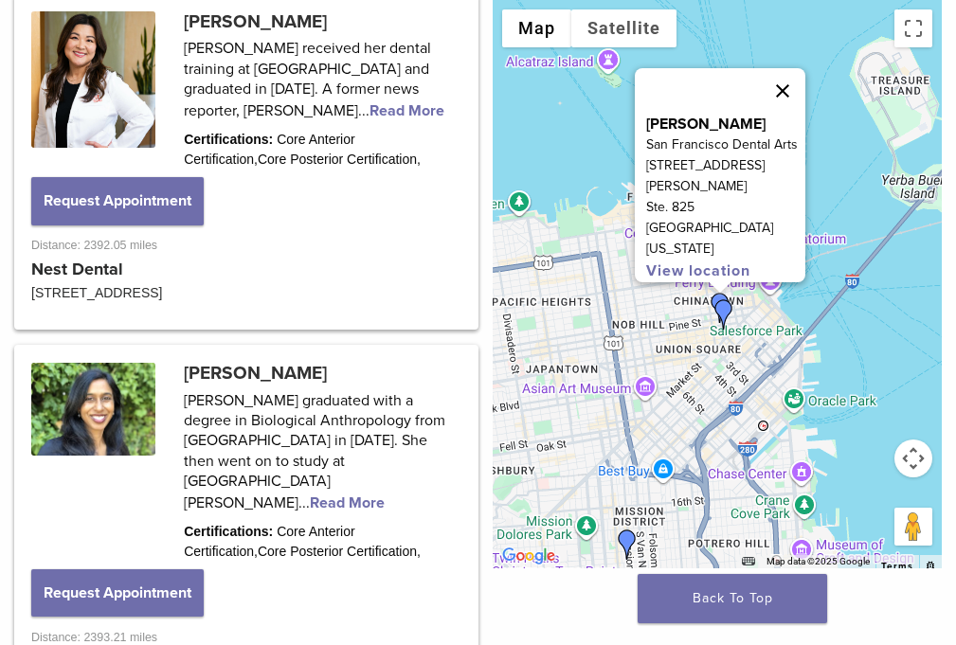
click at [806, 82] on button "Close" at bounding box center [782, 90] width 45 height 45
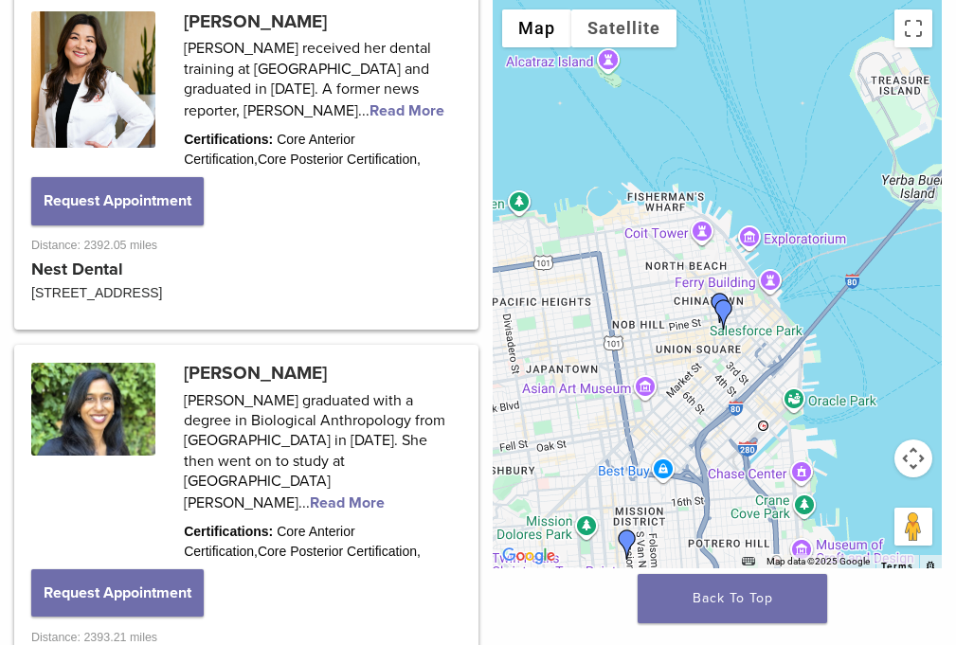
click at [917, 462] on button "Map camera controls" at bounding box center [914, 459] width 38 height 38
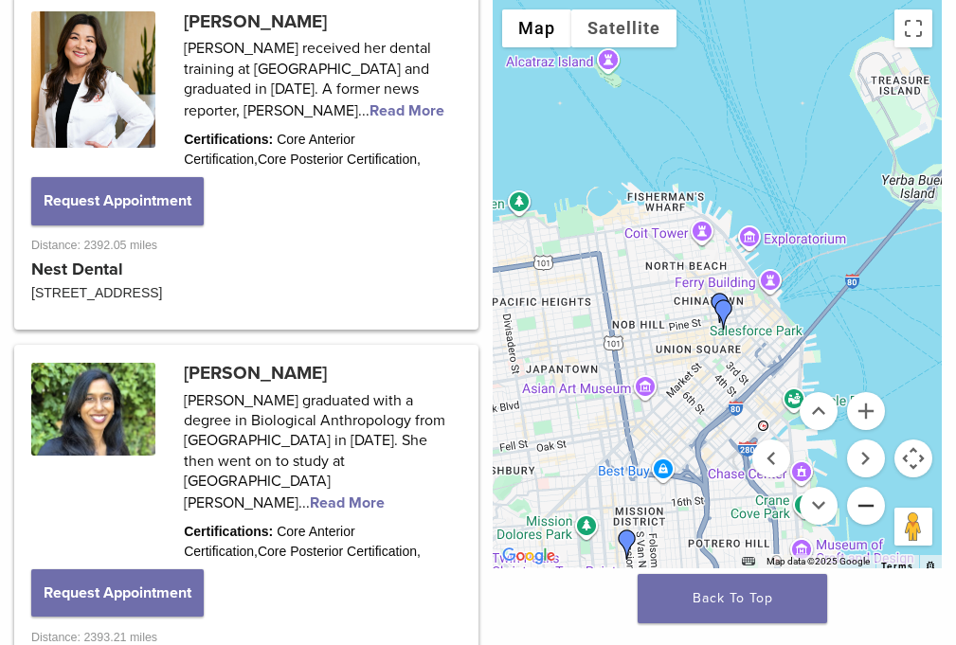
click at [866, 502] on button "Zoom out" at bounding box center [866, 506] width 38 height 38
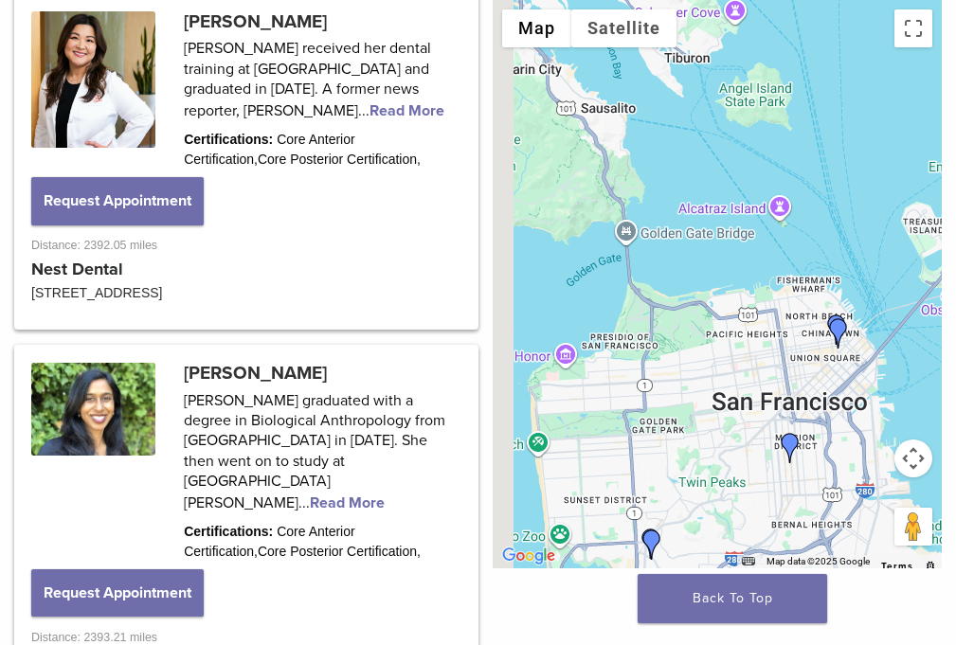
drag, startPoint x: 775, startPoint y: 245, endPoint x: 894, endPoint y: 303, distance: 132.2
click at [894, 291] on div at bounding box center [718, 284] width 450 height 569
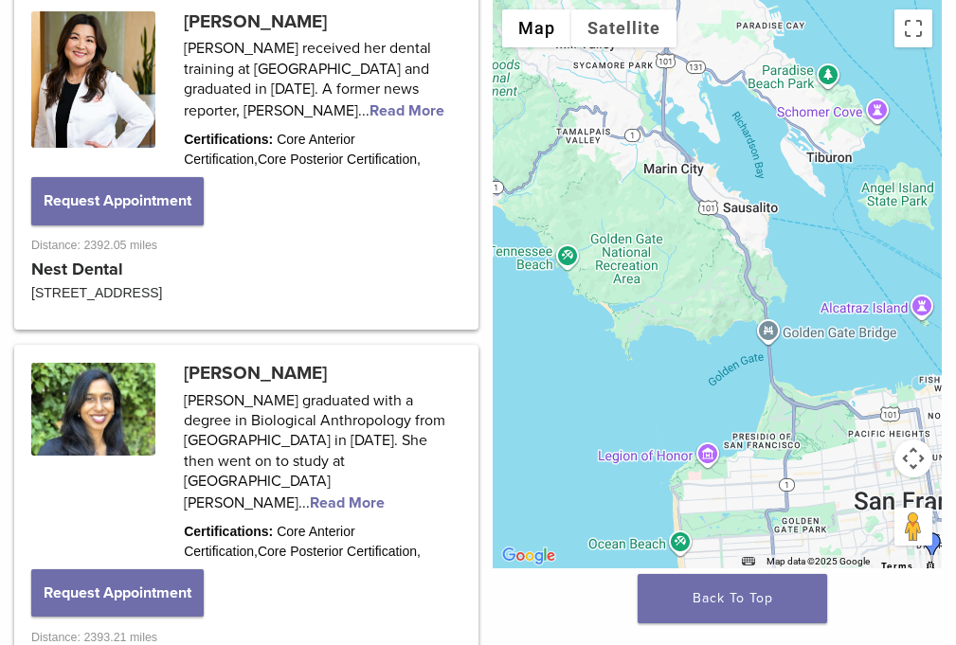
drag, startPoint x: 775, startPoint y: 236, endPoint x: 919, endPoint y: 339, distance: 177.3
click at [919, 339] on div at bounding box center [718, 284] width 450 height 569
click at [917, 466] on button "Map camera controls" at bounding box center [914, 459] width 38 height 38
click at [870, 499] on button "Zoom out" at bounding box center [866, 506] width 38 height 38
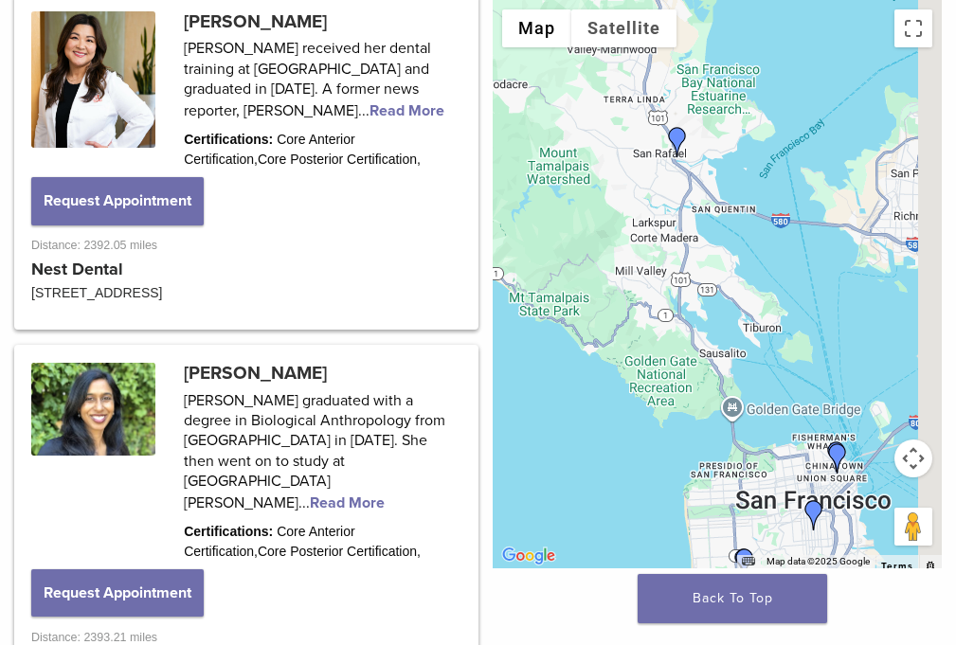
drag, startPoint x: 799, startPoint y: 260, endPoint x: 764, endPoint y: 298, distance: 51.6
click at [787, 369] on div at bounding box center [718, 284] width 450 height 569
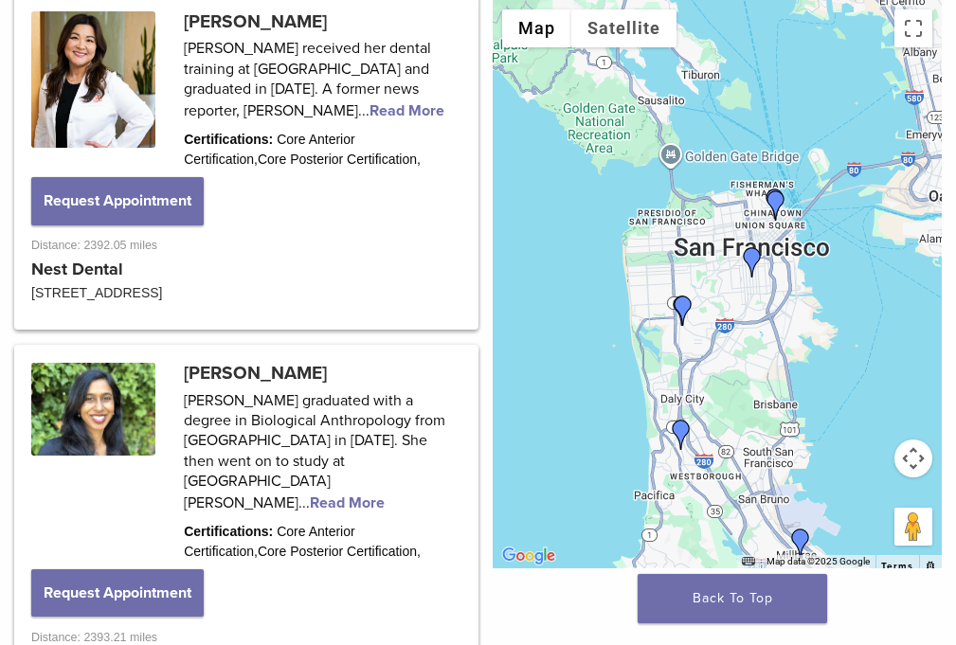
drag, startPoint x: 827, startPoint y: 384, endPoint x: 766, endPoint y: 127, distance: 264.1
click at [766, 127] on div at bounding box center [718, 284] width 450 height 569
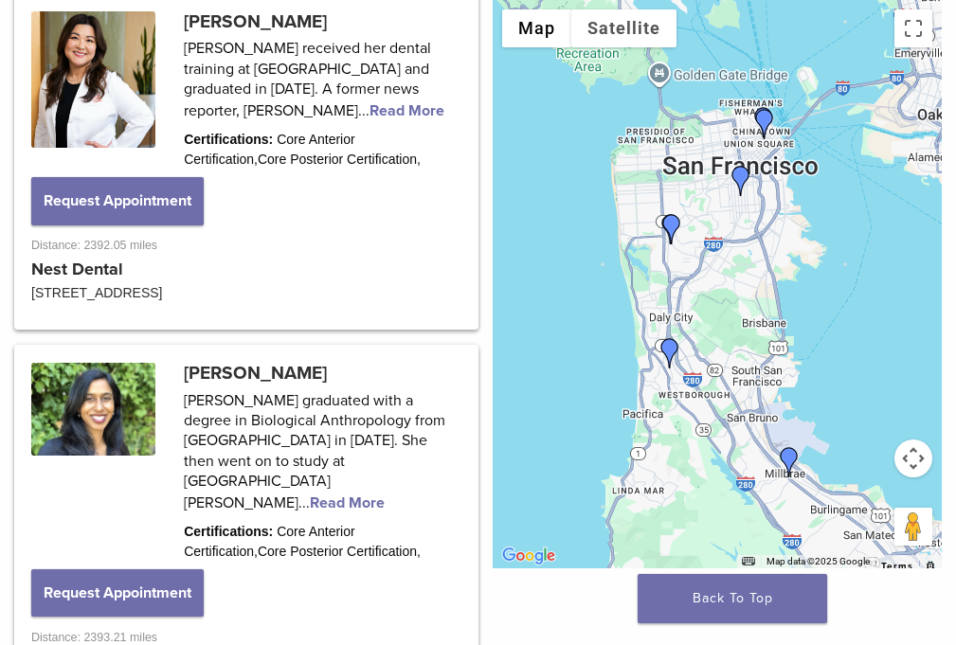
drag, startPoint x: 759, startPoint y: 286, endPoint x: 753, endPoint y: 207, distance: 79.9
click at [753, 207] on div at bounding box center [718, 284] width 450 height 569
click at [910, 449] on button "Map camera controls" at bounding box center [914, 459] width 38 height 38
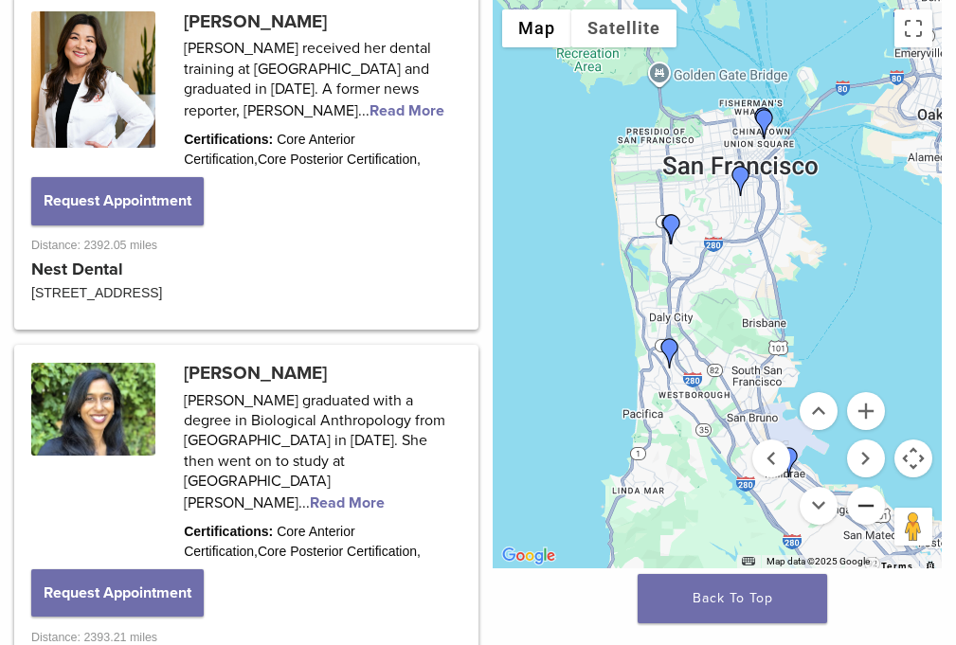
click at [860, 503] on button "Zoom out" at bounding box center [866, 506] width 38 height 38
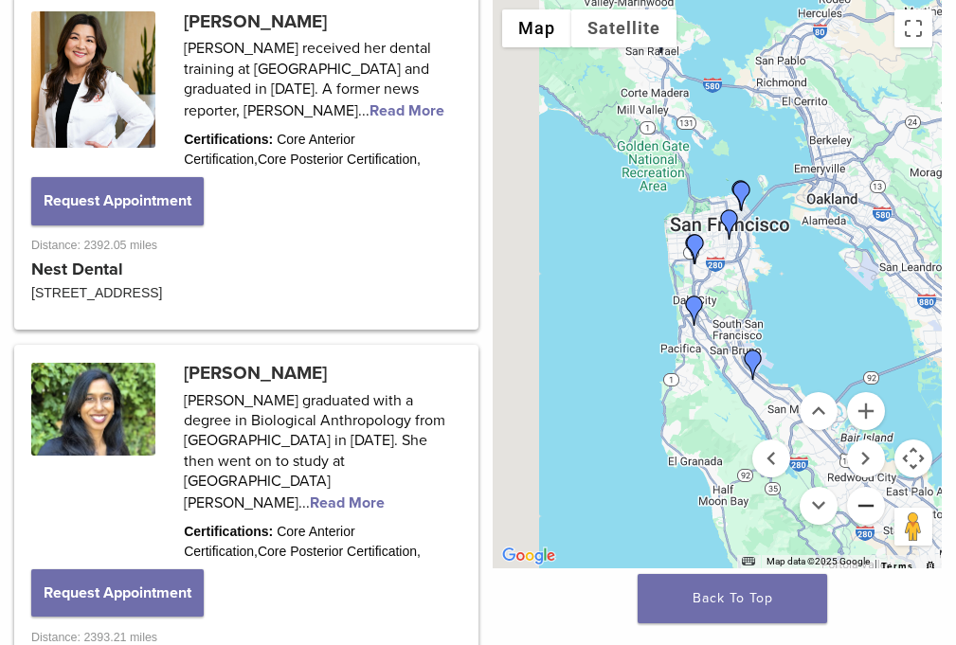
click at [860, 503] on button "Zoom out" at bounding box center [866, 506] width 38 height 38
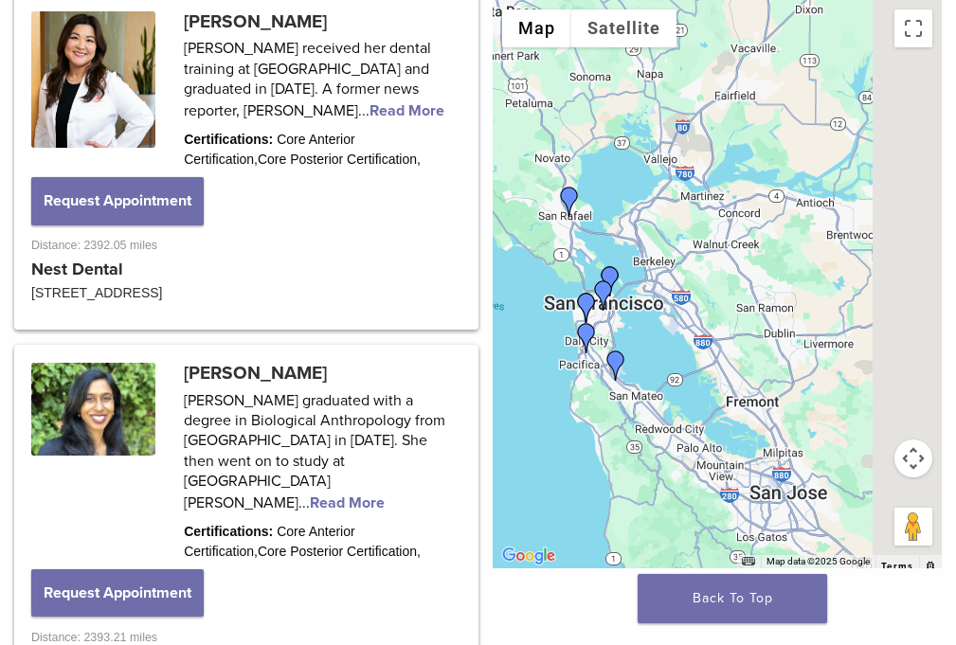
drag, startPoint x: 878, startPoint y: 264, endPoint x: 723, endPoint y: 328, distance: 167.0
click at [748, 319] on div at bounding box center [718, 284] width 450 height 569
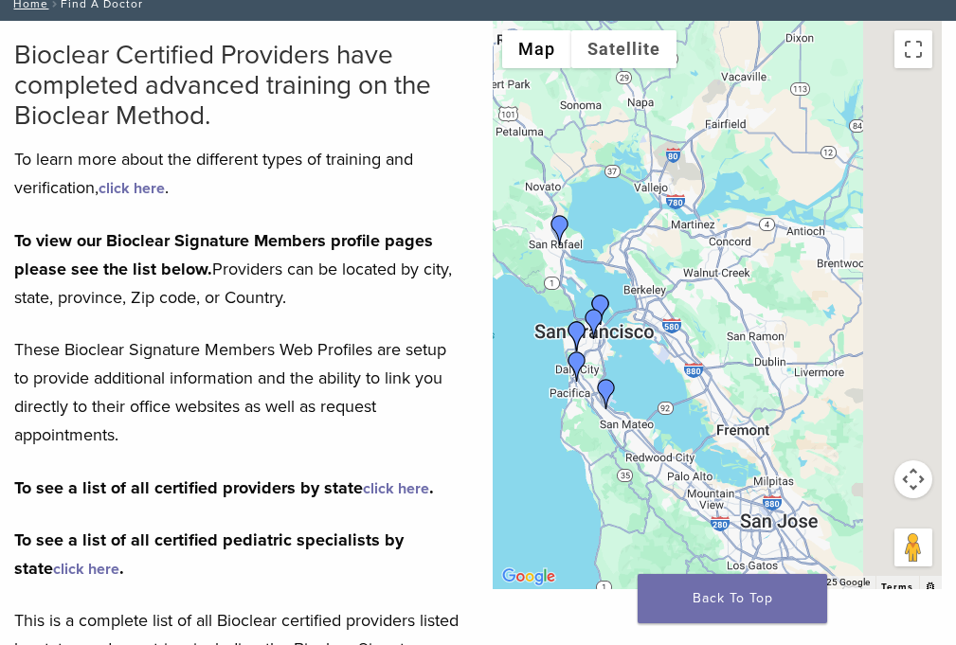
scroll to position [0, 0]
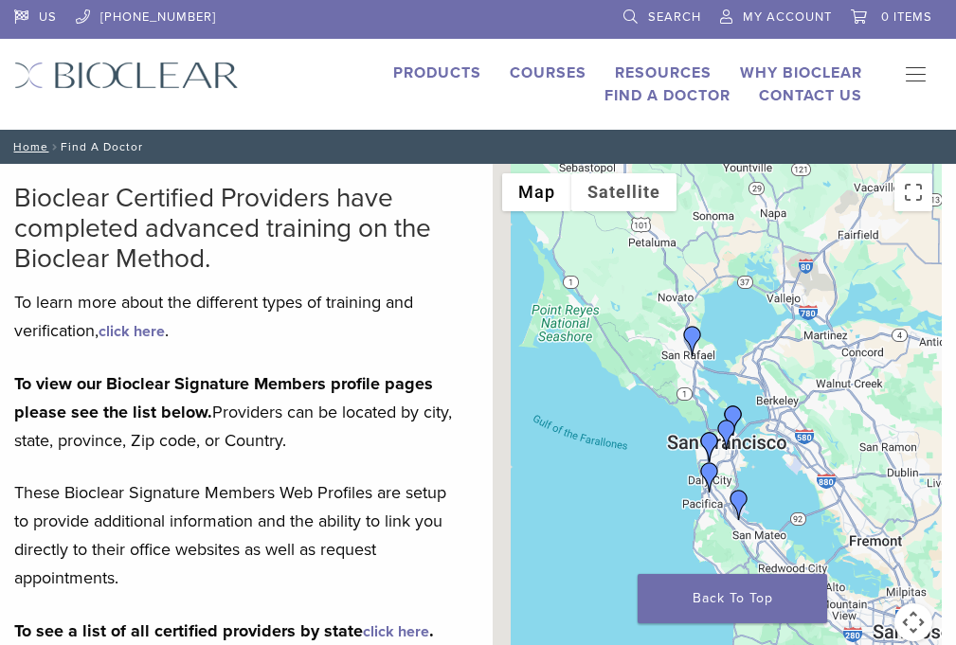
drag, startPoint x: 697, startPoint y: 285, endPoint x: 874, endPoint y: 260, distance: 179.1
click at [875, 255] on div at bounding box center [718, 448] width 450 height 569
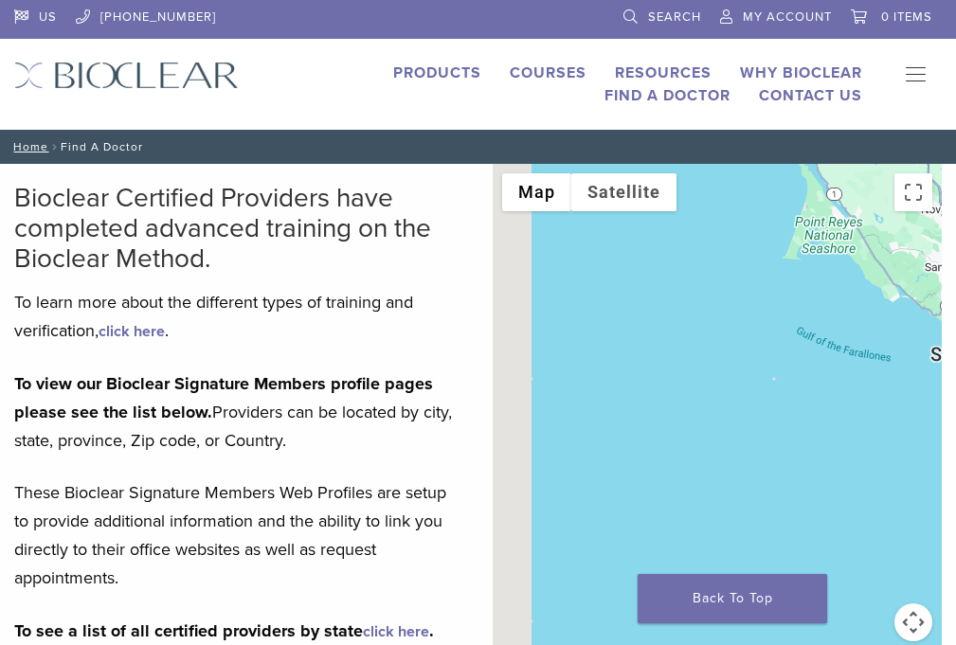
drag, startPoint x: 696, startPoint y: 406, endPoint x: 914, endPoint y: 309, distance: 238.5
click at [914, 309] on div at bounding box center [718, 448] width 450 height 569
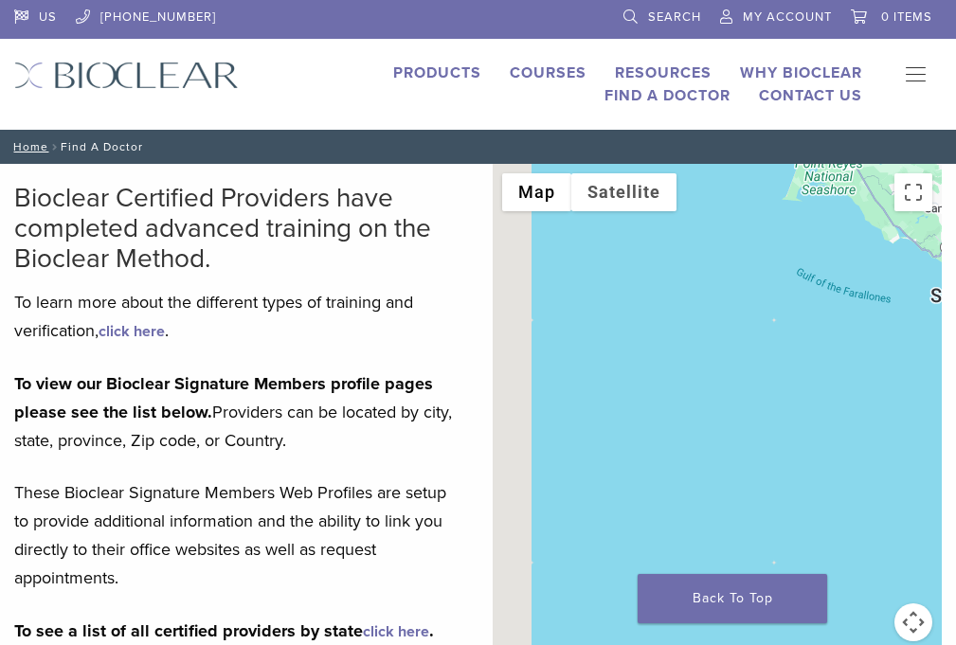
drag, startPoint x: 775, startPoint y: 408, endPoint x: 778, endPoint y: 345, distance: 63.6
click at [778, 345] on div at bounding box center [718, 448] width 450 height 569
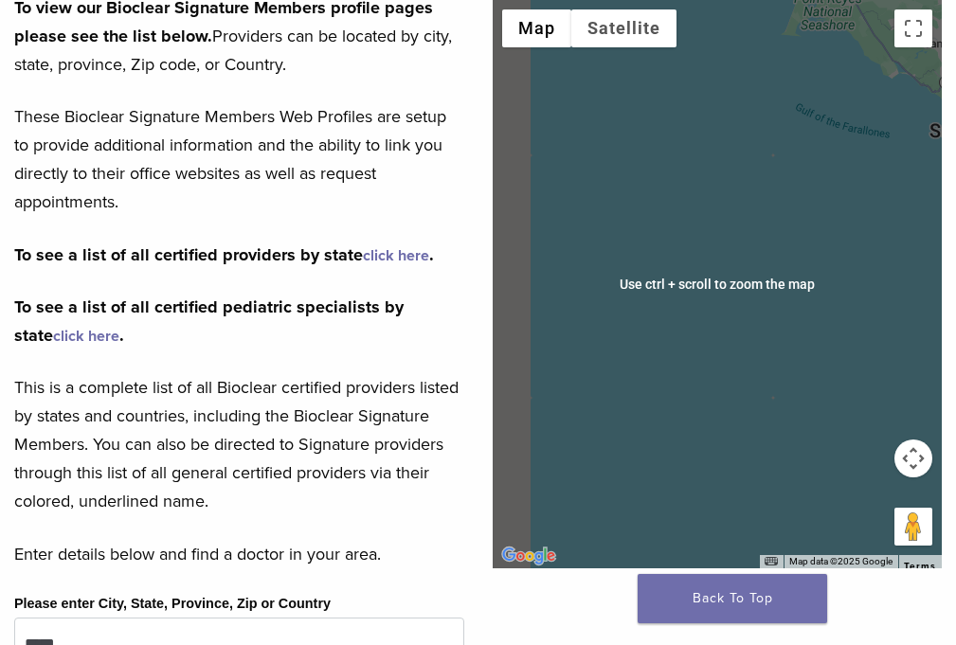
scroll to position [379, 0]
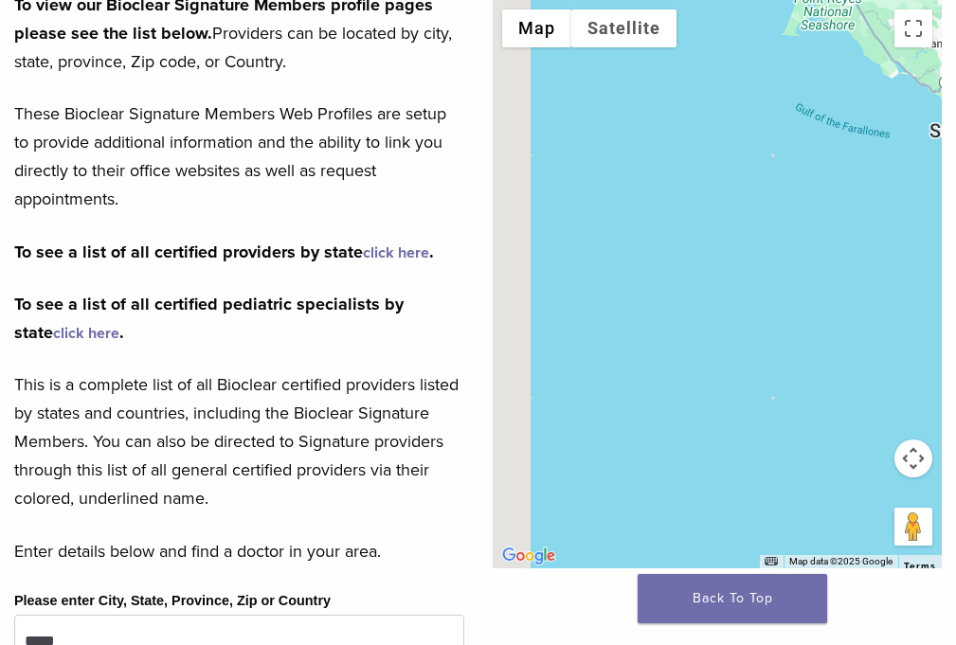
click at [917, 463] on button "Map camera controls" at bounding box center [914, 459] width 38 height 38
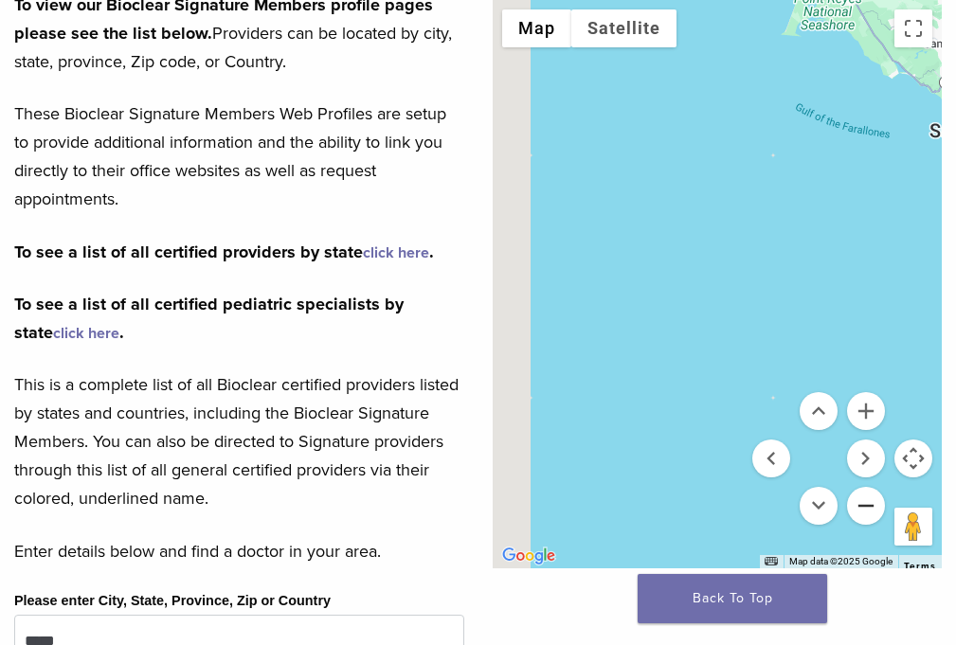
click at [862, 502] on button "Zoom out" at bounding box center [866, 506] width 38 height 38
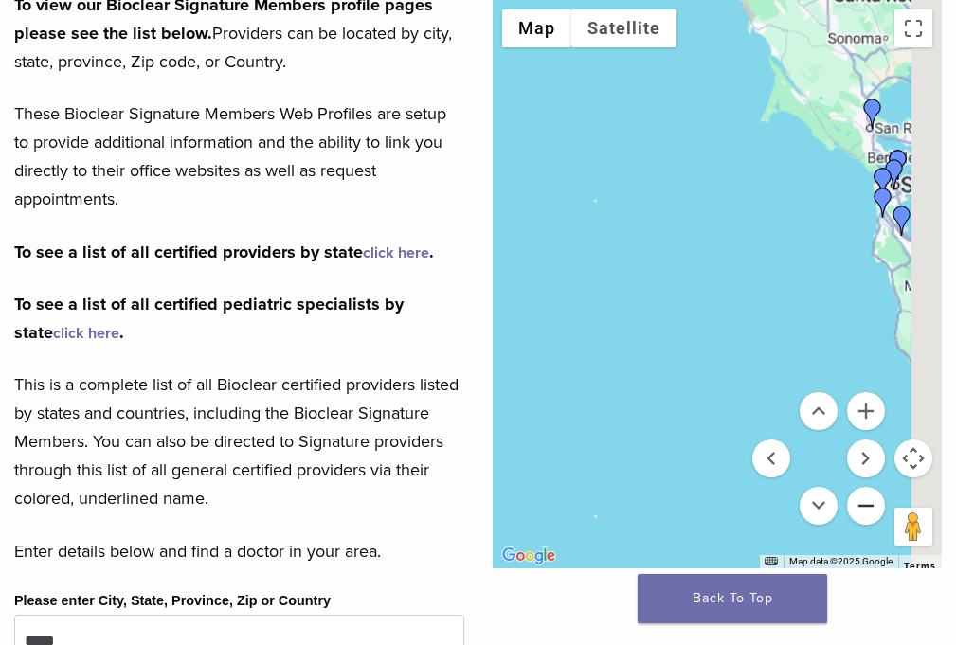
click at [862, 502] on button "Zoom out" at bounding box center [866, 506] width 38 height 38
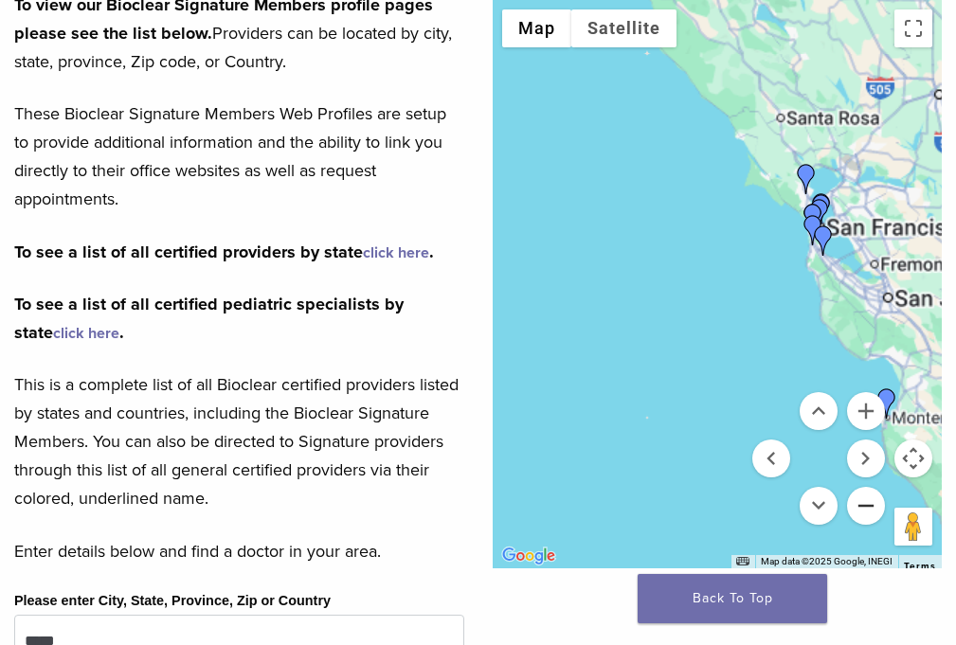
click at [862, 502] on button "Zoom out" at bounding box center [866, 506] width 38 height 38
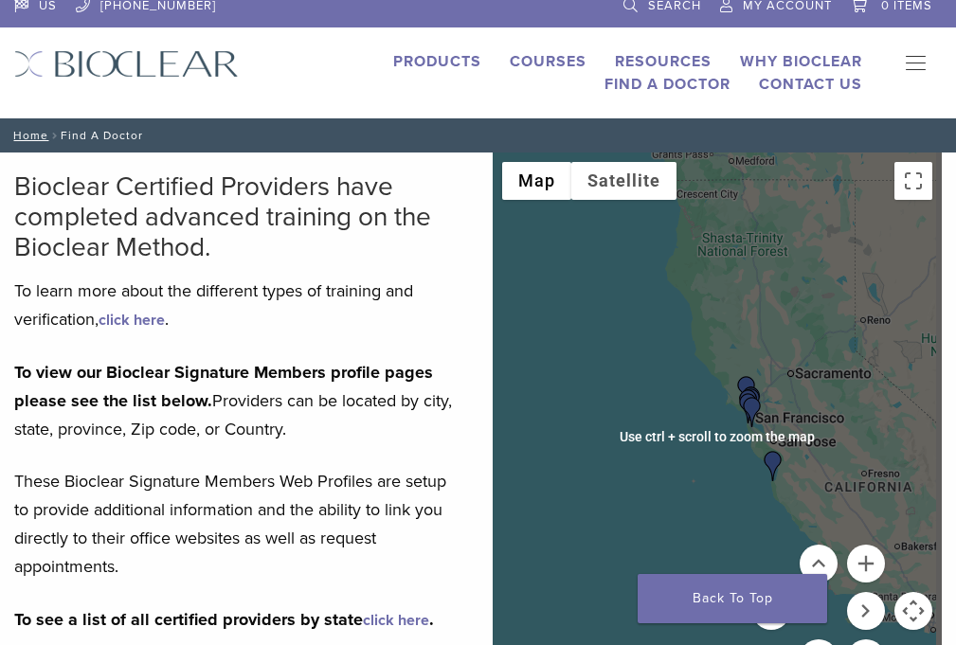
scroll to position [0, 0]
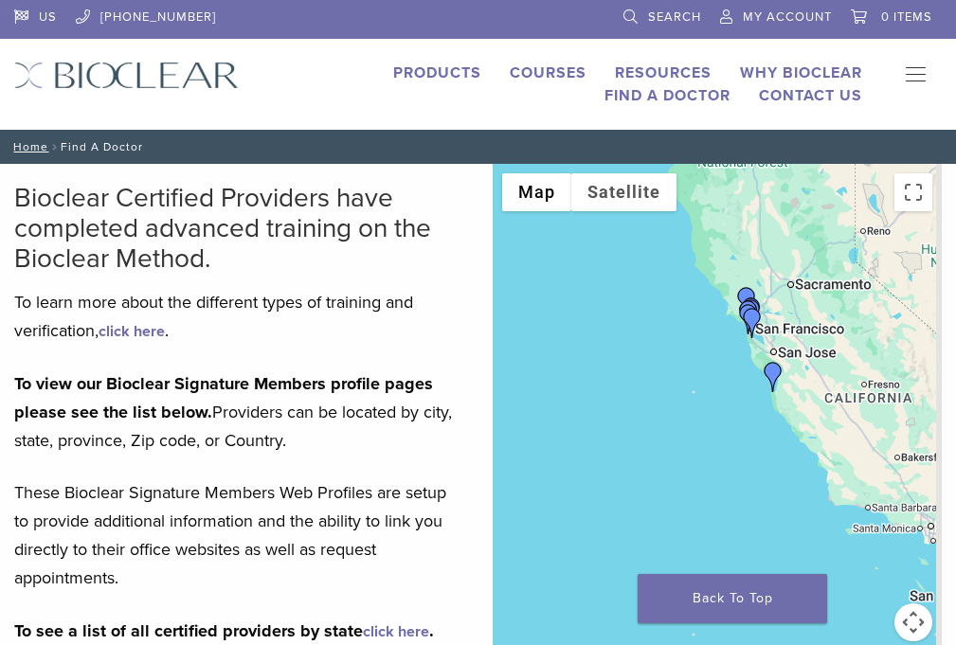
drag, startPoint x: 877, startPoint y: 518, endPoint x: 856, endPoint y: 370, distance: 150.3
click at [870, 389] on div at bounding box center [718, 448] width 450 height 569
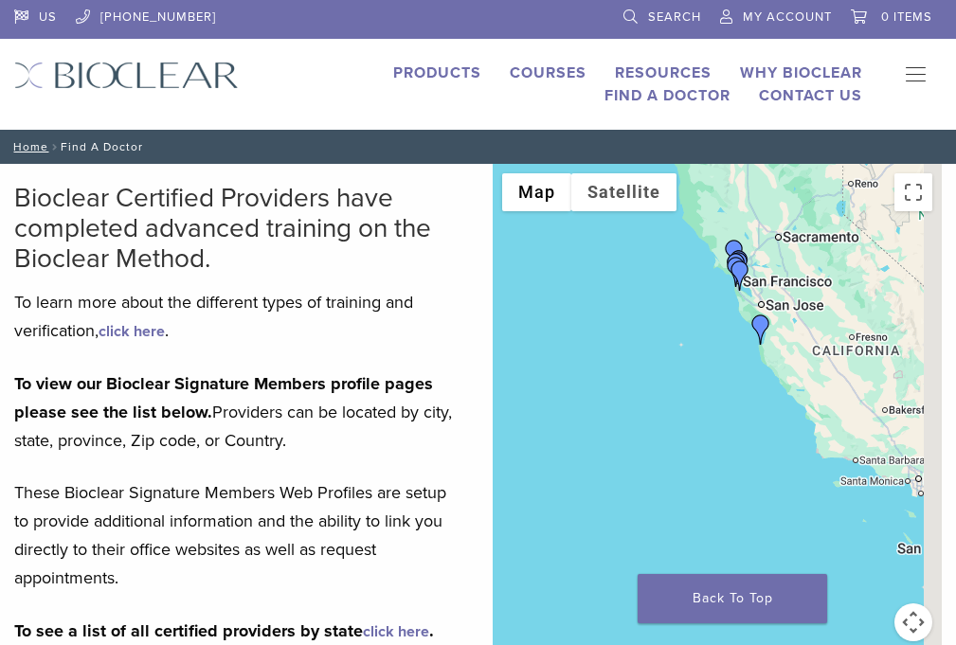
click at [910, 628] on button "Map camera controls" at bounding box center [914, 623] width 38 height 38
click at [510, 66] on link "Courses" at bounding box center [548, 73] width 77 height 19
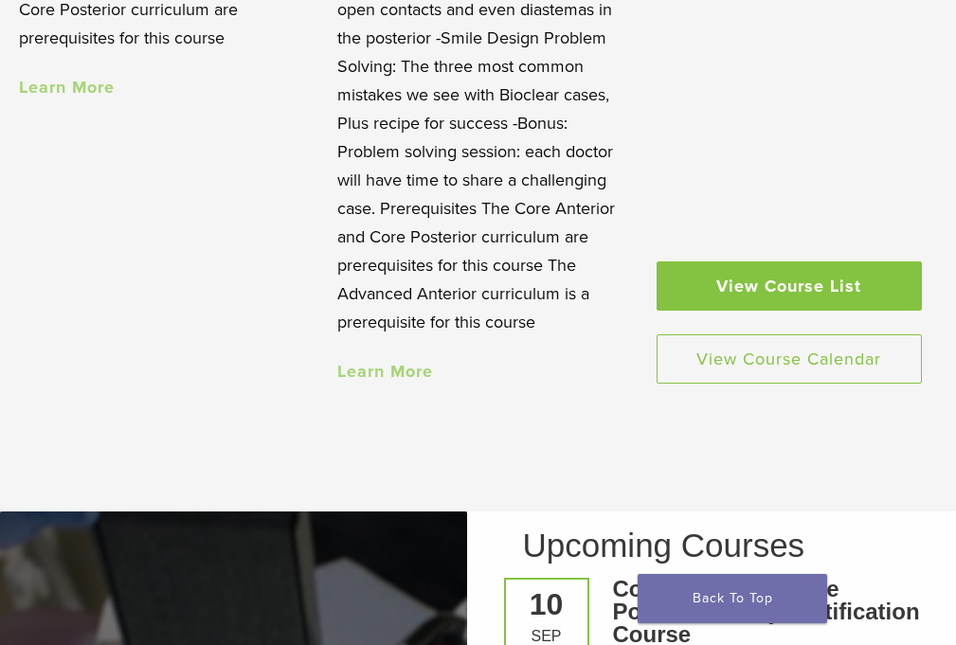
scroll to position [2275, 0]
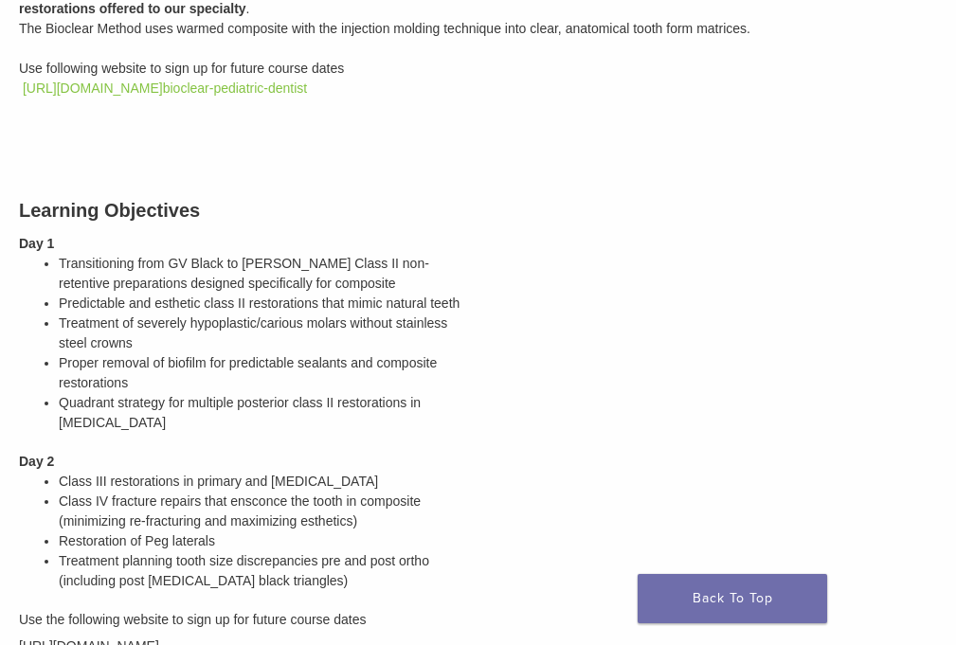
scroll to position [284, 0]
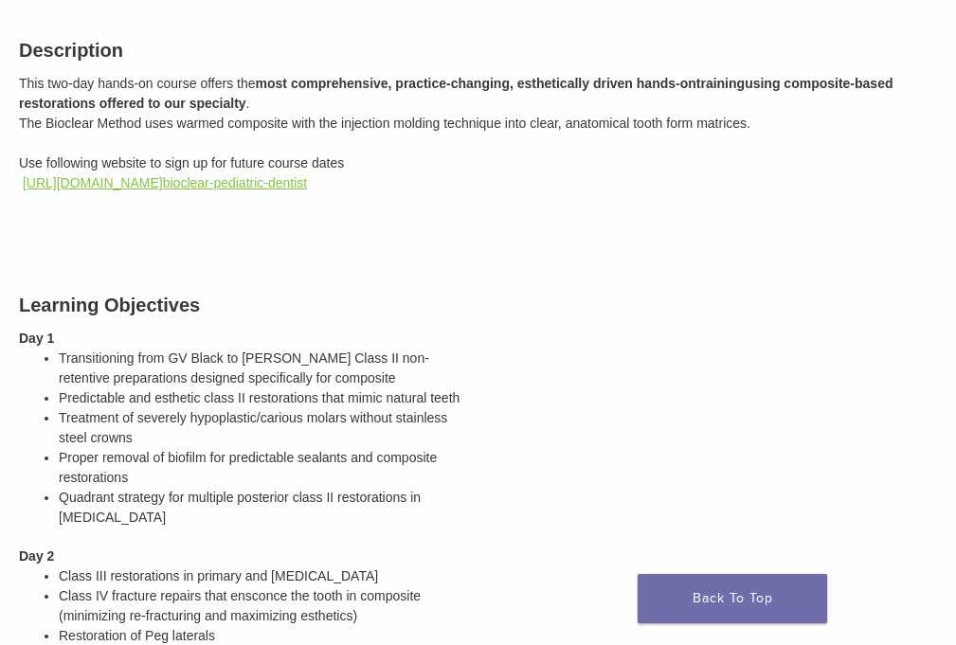
click at [240, 175] on link "https://bioclear.regfox.com/ bioclear-pediatric-dentist" at bounding box center [165, 182] width 284 height 15
